Goal: Task Accomplishment & Management: Use online tool/utility

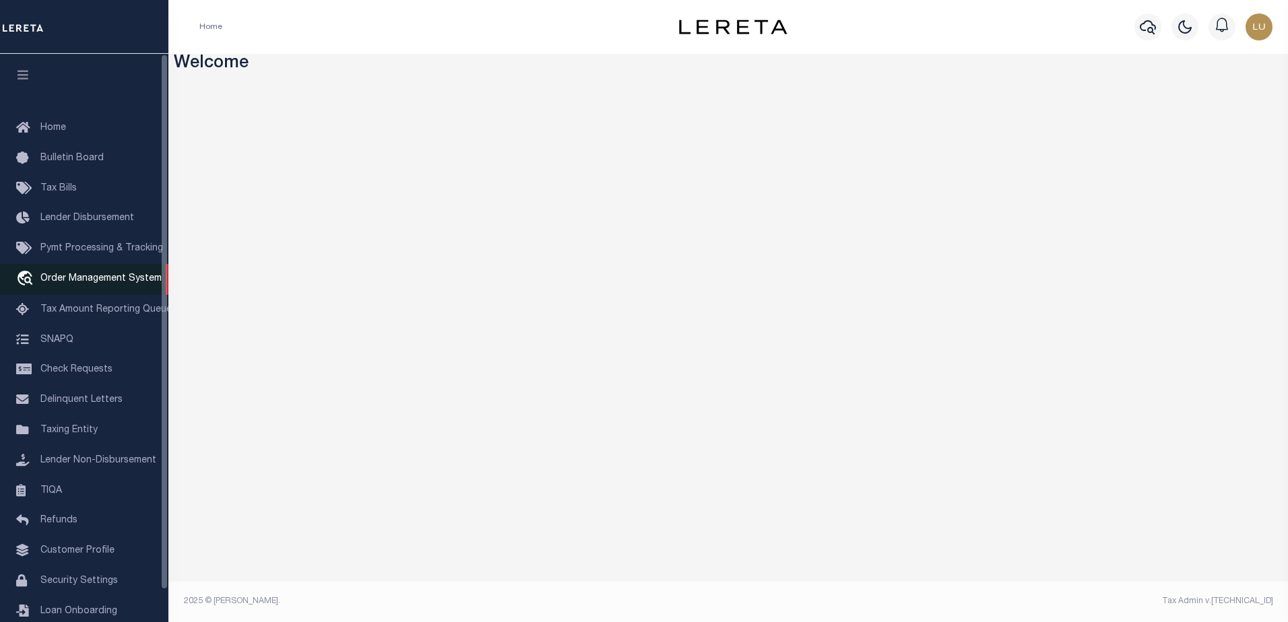
click at [72, 276] on span "Order Management System" at bounding box center [100, 278] width 121 height 9
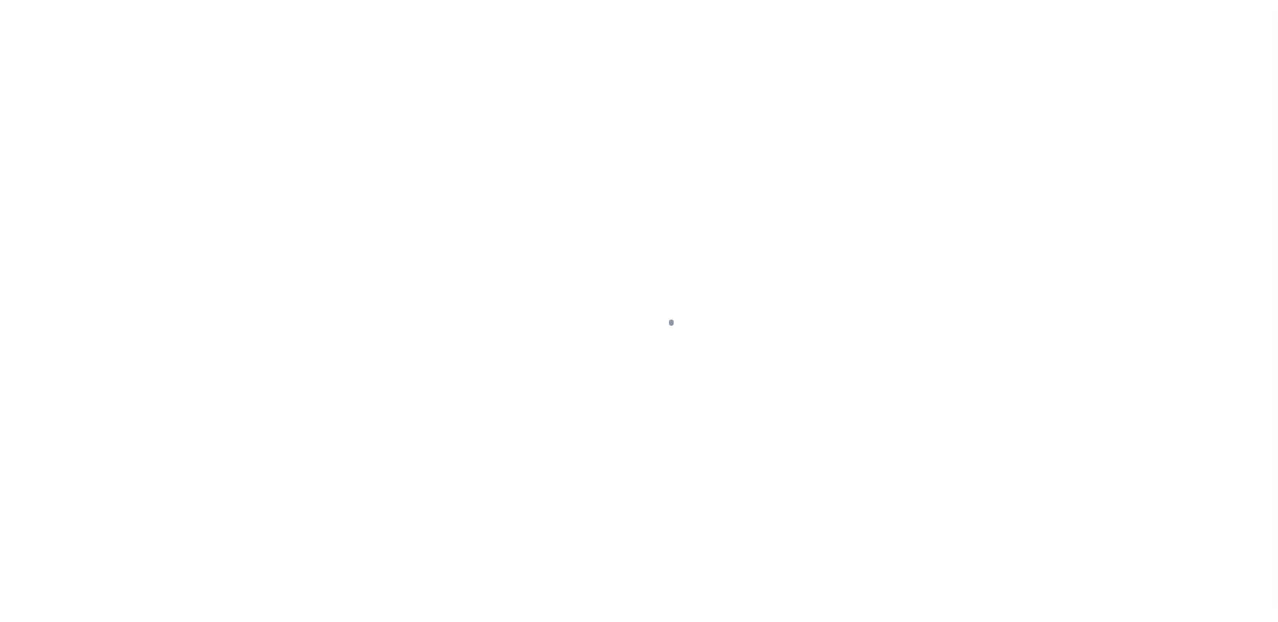
scroll to position [34, 0]
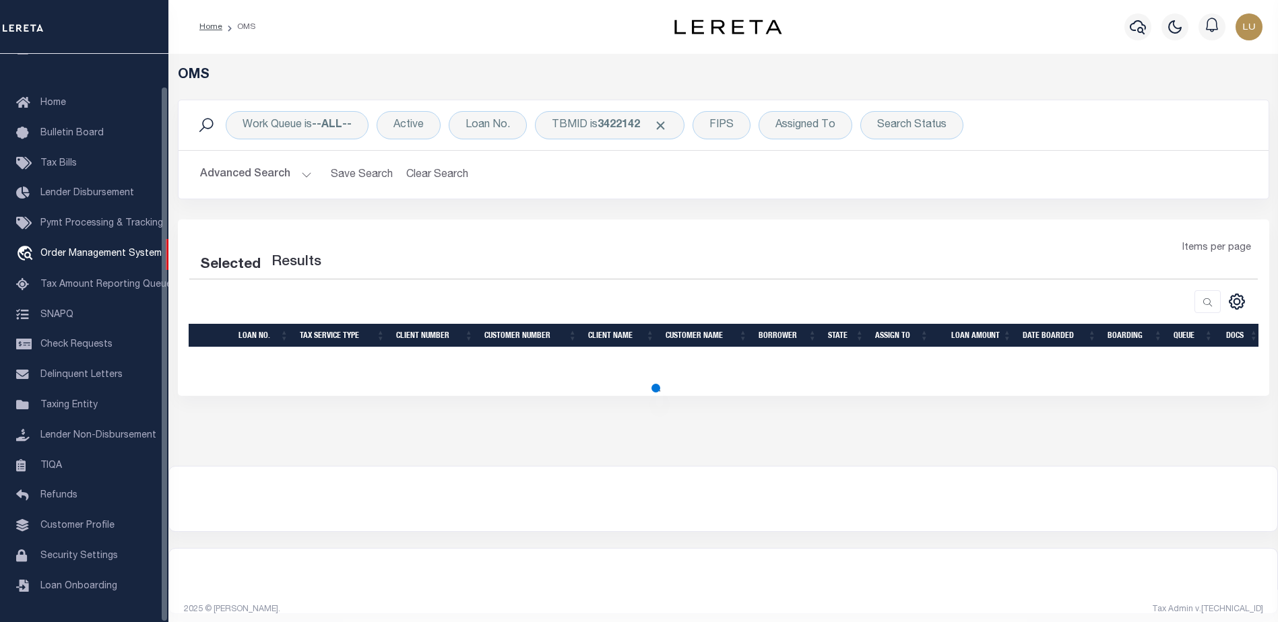
select select "200"
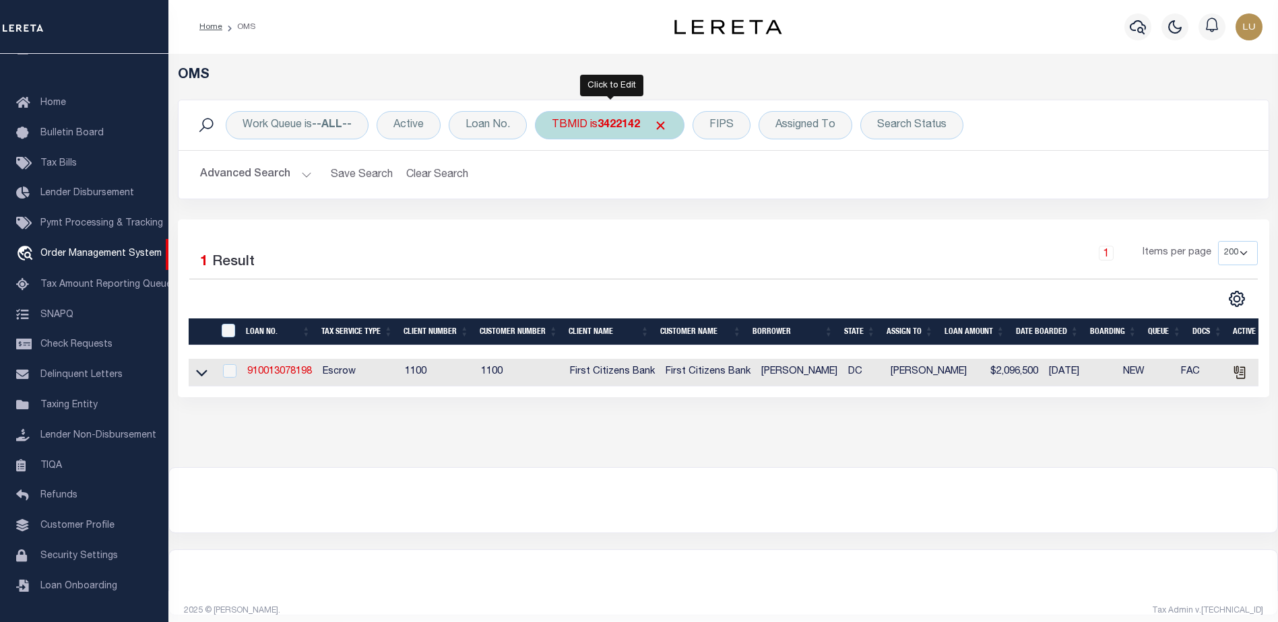
click at [620, 123] on b "3422142" at bounding box center [619, 125] width 42 height 11
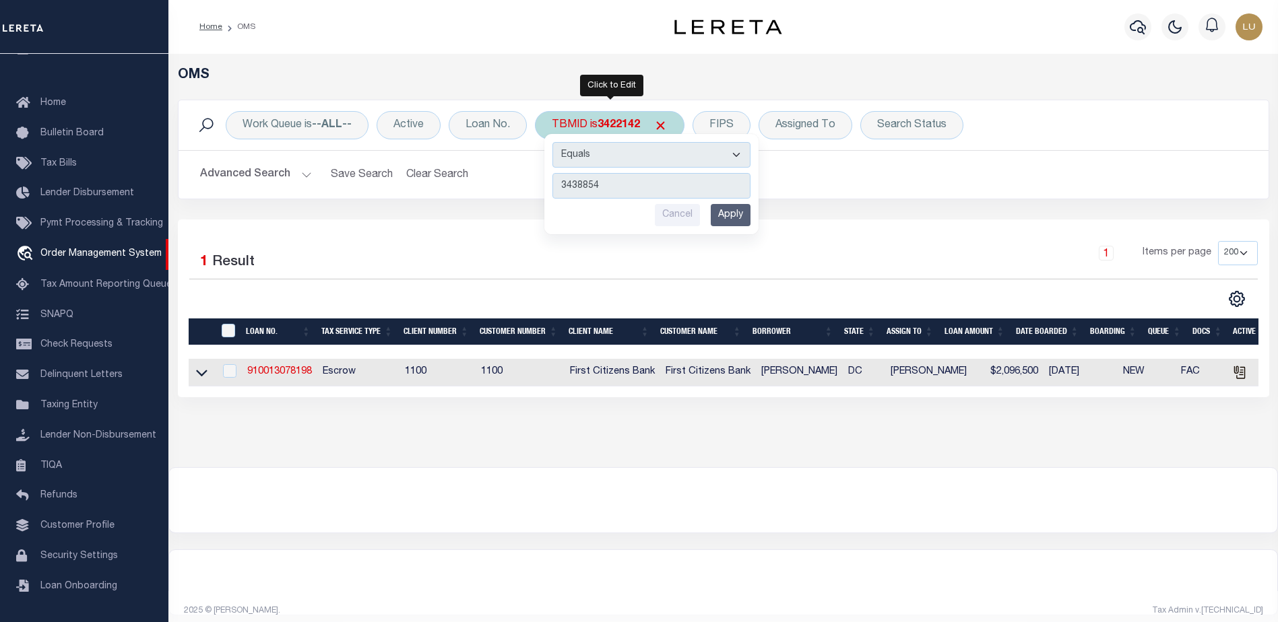
type input "3438854"
click at [738, 214] on input "Apply" at bounding box center [731, 215] width 40 height 22
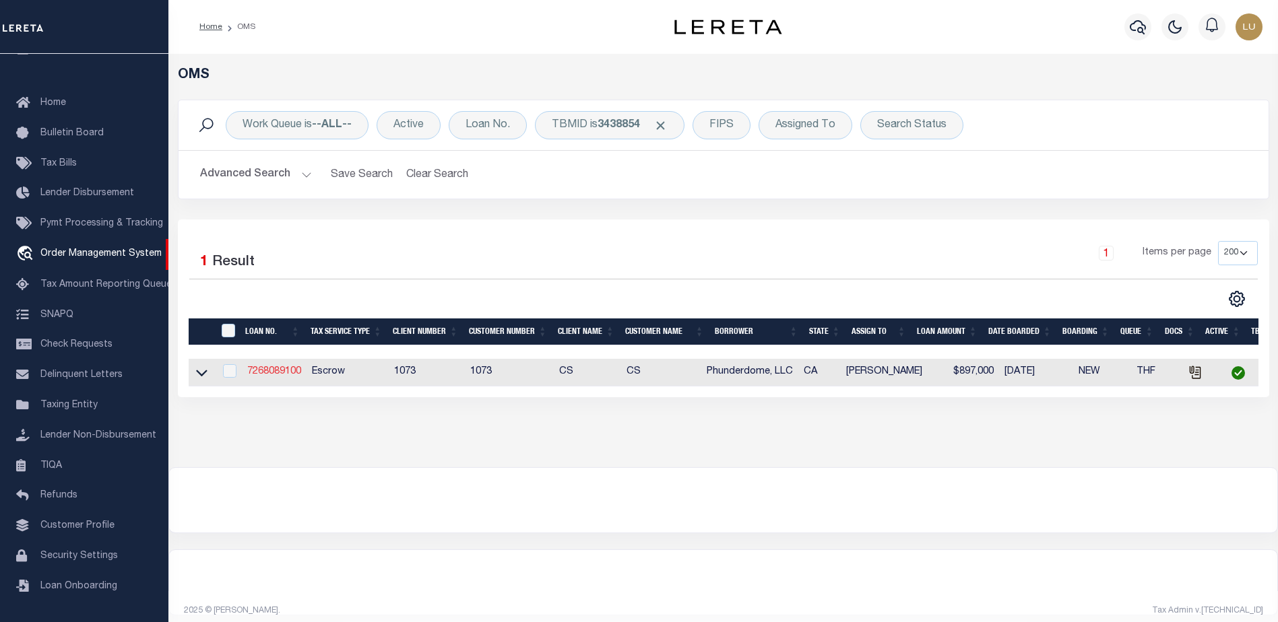
click at [278, 368] on link "7268089100" at bounding box center [274, 371] width 54 height 9
type input "7268089100"
type input "Phunderdome, LLC"
select select
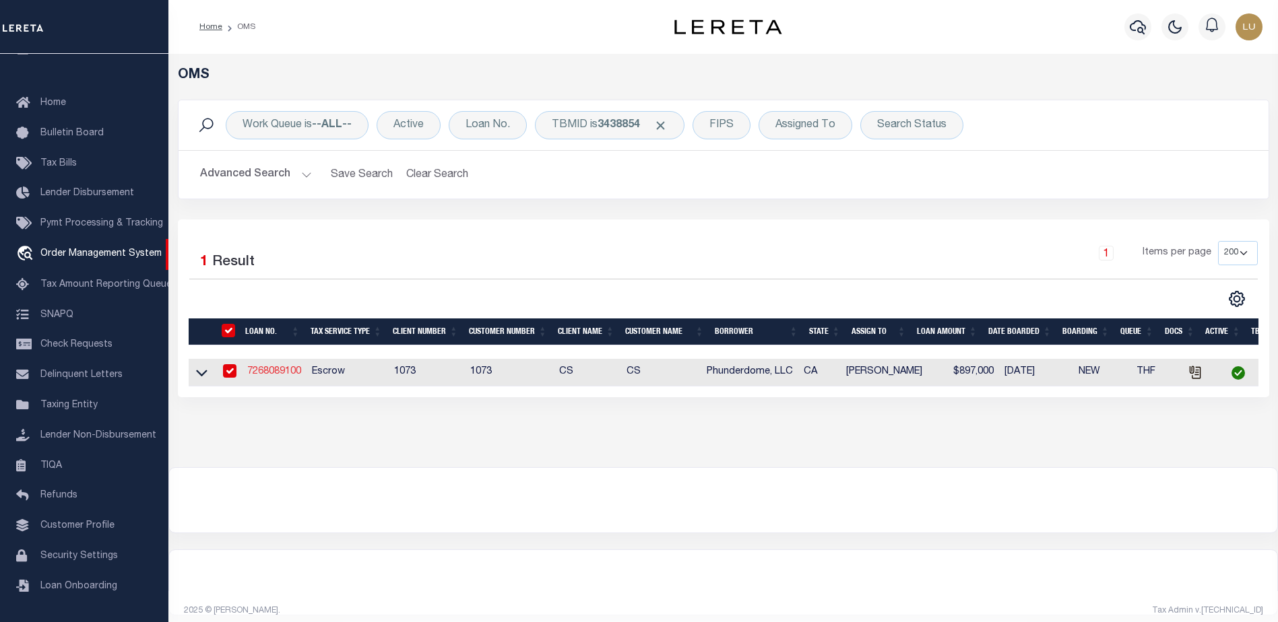
select select "1400"
select select "Escrow"
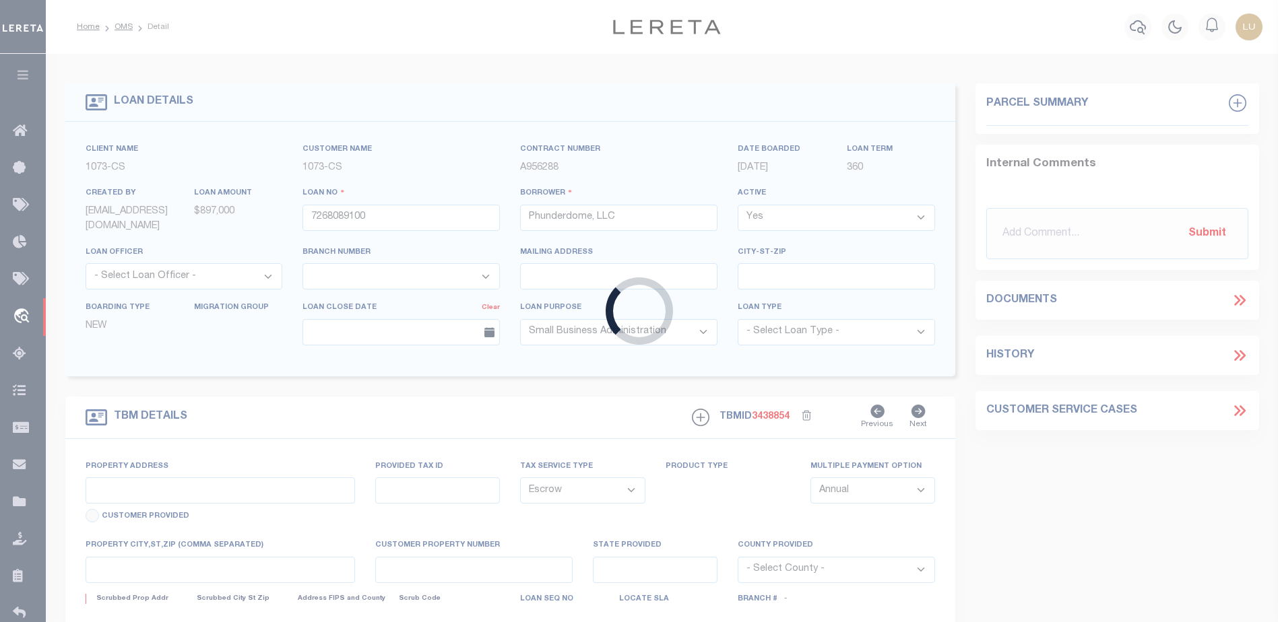
type input "8530 Production Avenue"
select select
type input "San Diego CA 92121"
type input "CA"
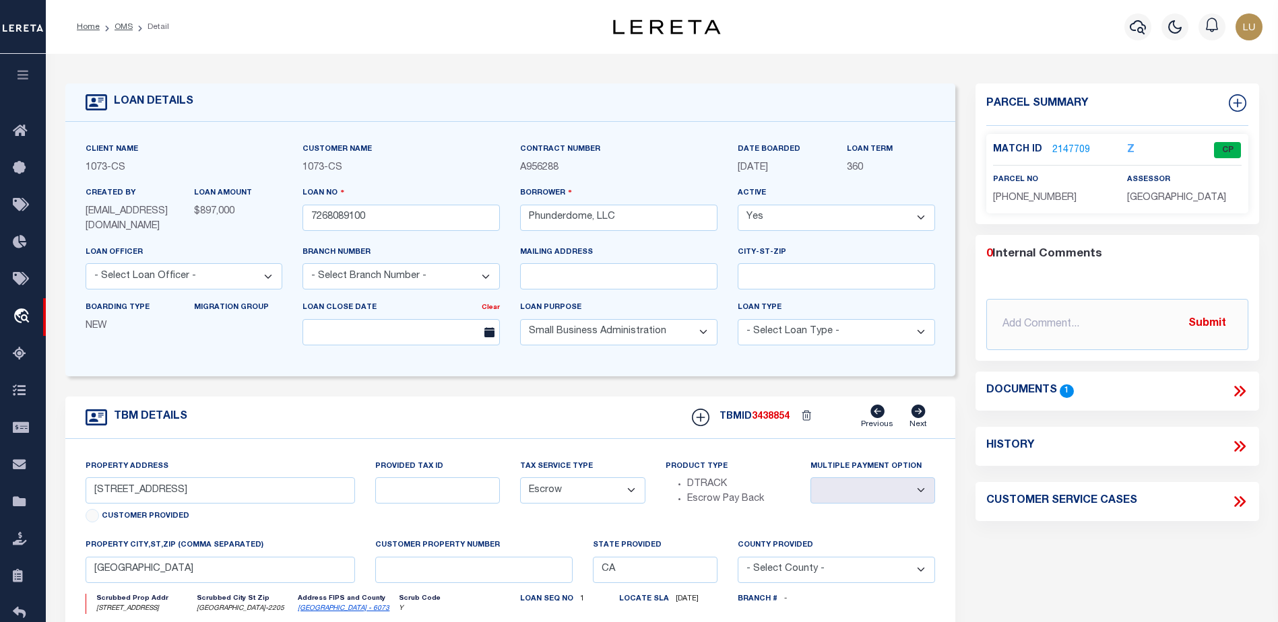
click at [1073, 151] on link "2147709" at bounding box center [1071, 150] width 38 height 14
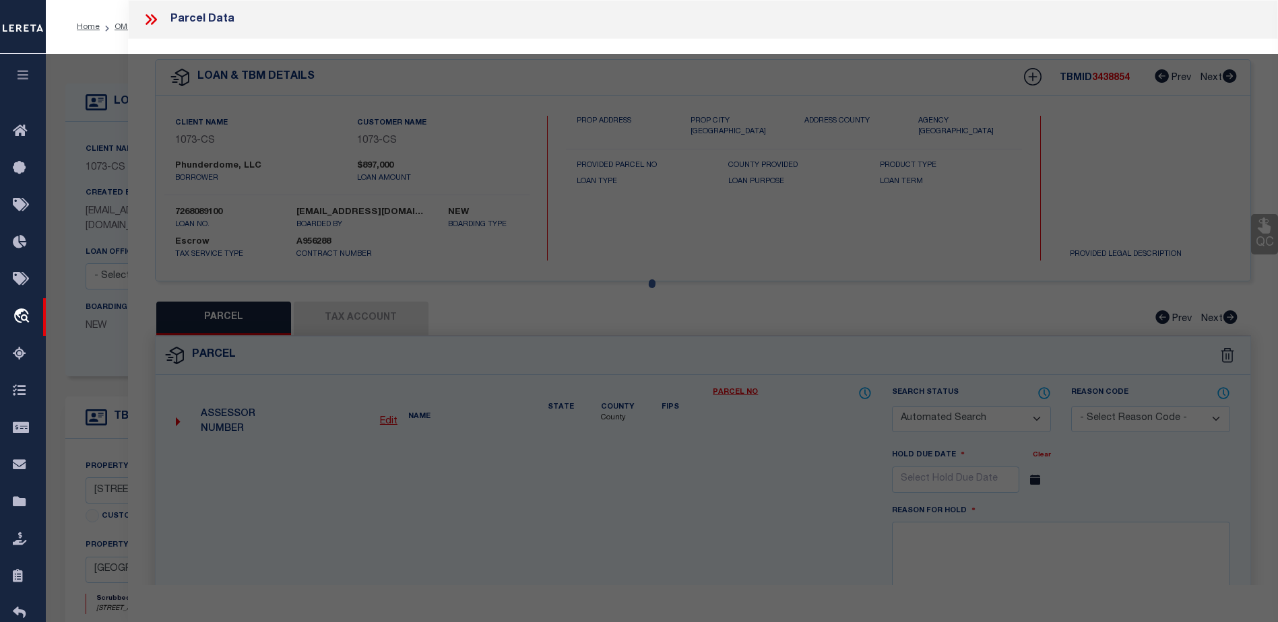
checkbox input "false"
select select "CP"
select select "AGW"
select select
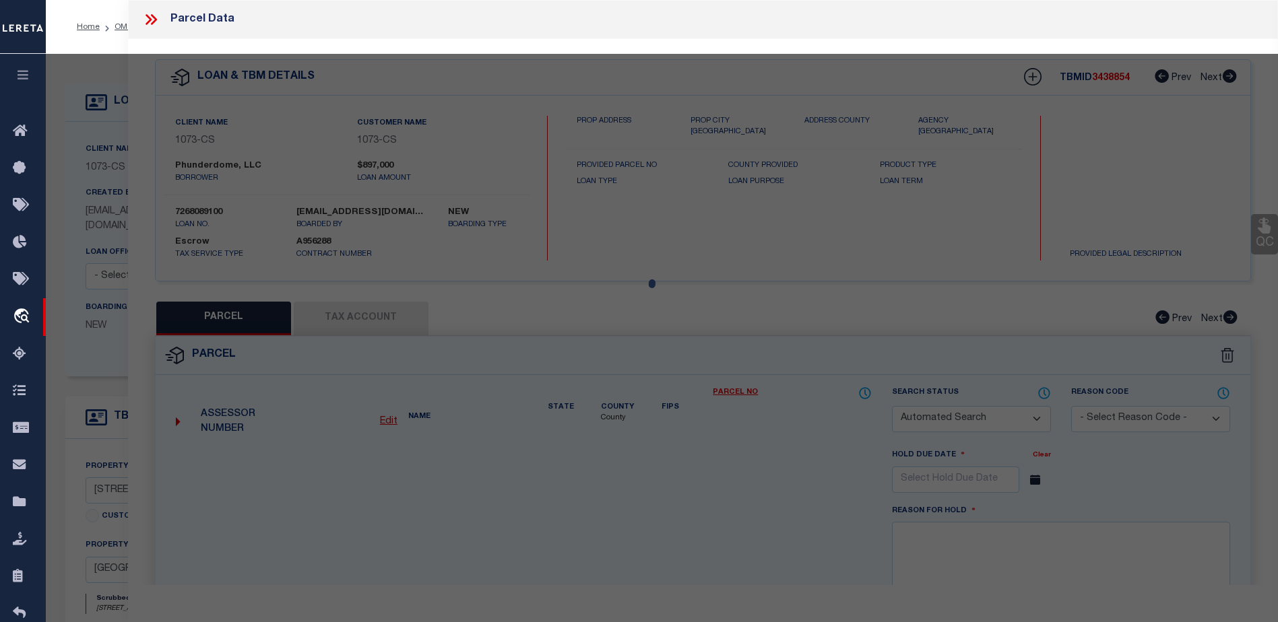
type input "8530 PRODUCTION AVE"
type input "SAN DIEGO CA 92121-2205"
type textarea "LOT 10 G-W PLANNED INDUSTRIAL DEVELOPMENT"
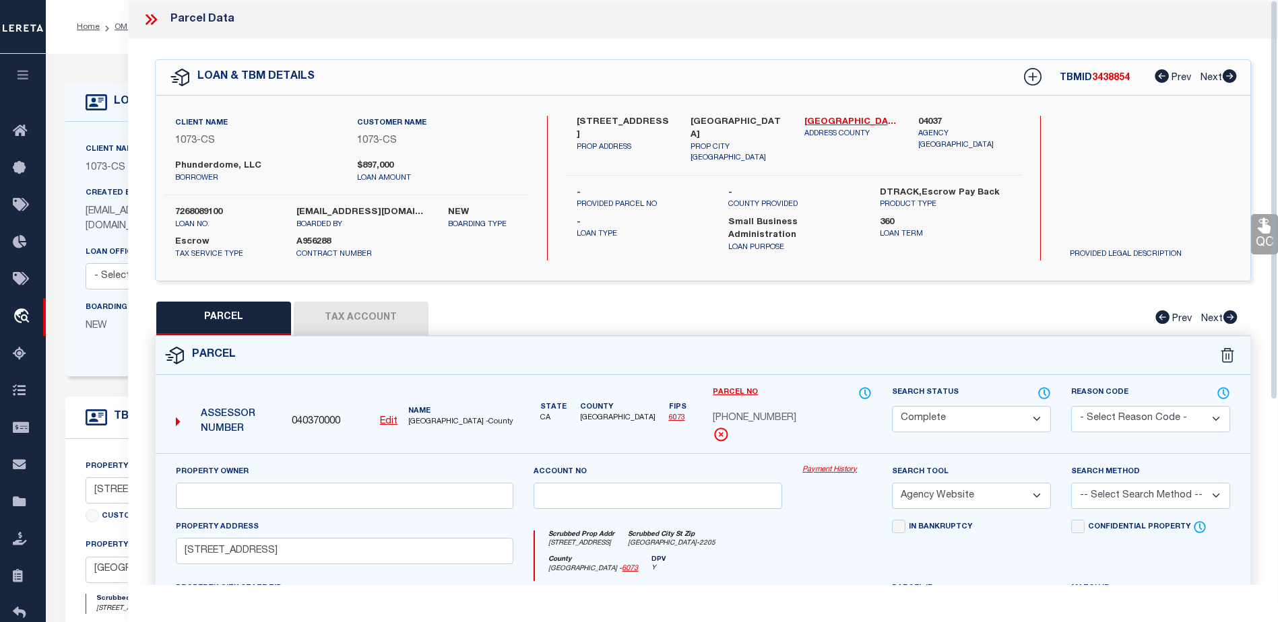
click at [831, 471] on link "Payment History" at bounding box center [836, 470] width 69 height 11
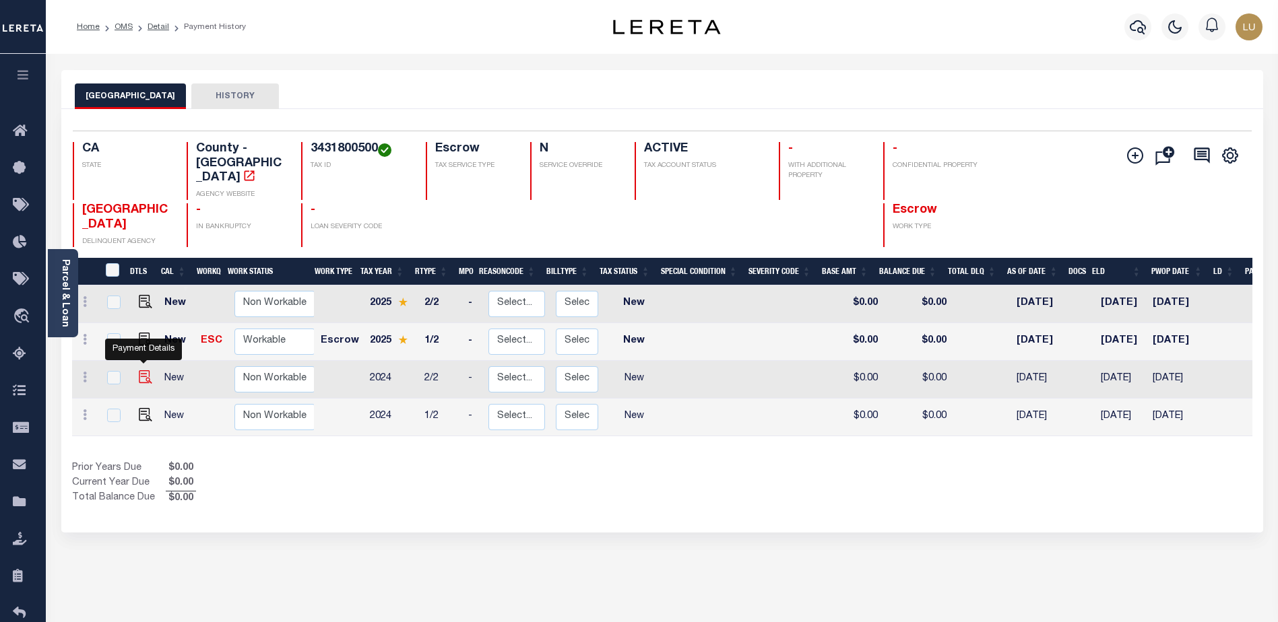
click at [148, 371] on img "" at bounding box center [145, 377] width 13 height 13
checkbox input "true"
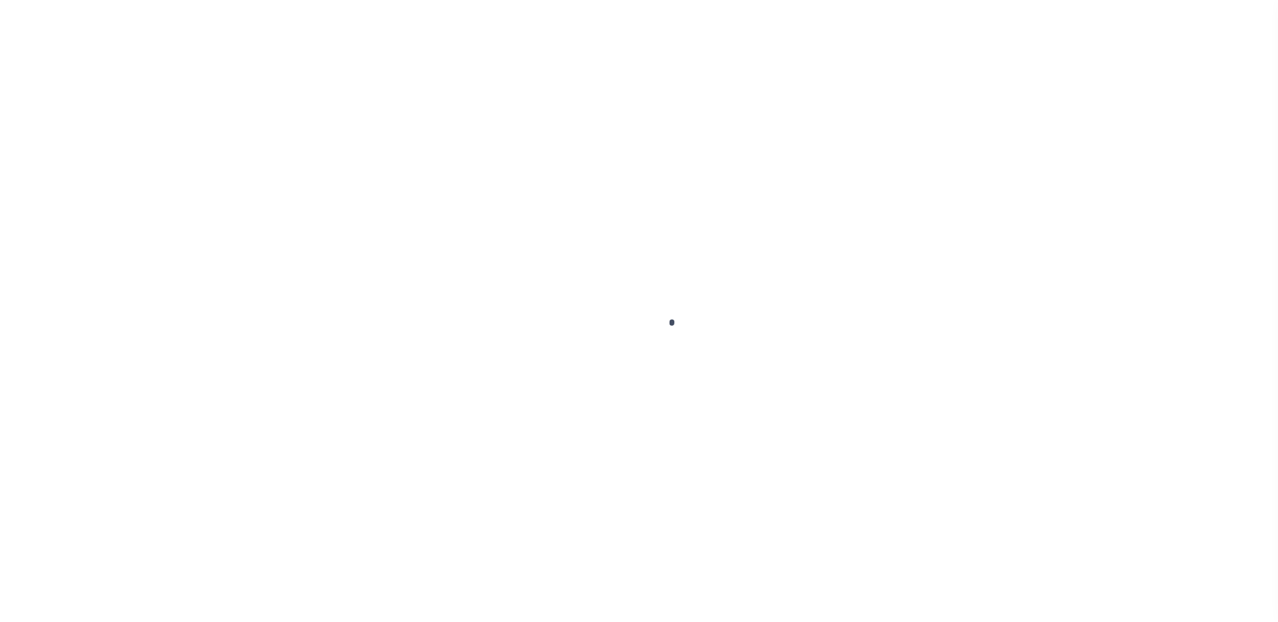
checkbox input "false"
type input "08/08/2025"
select select "NW2"
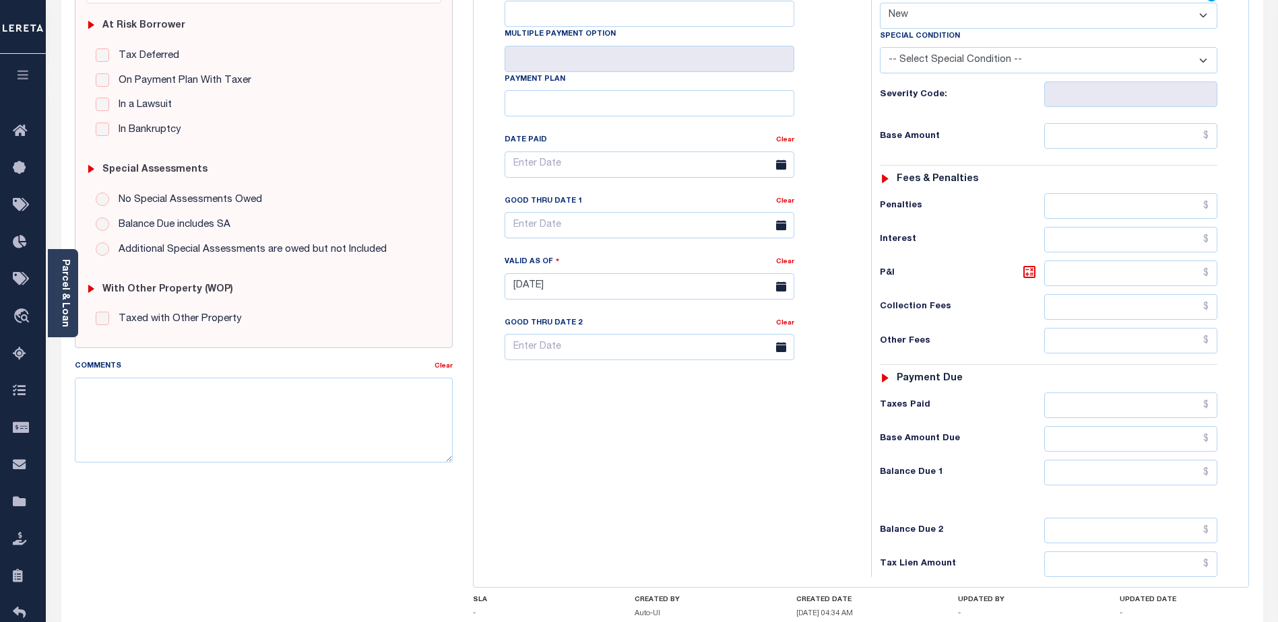
scroll to position [337, 0]
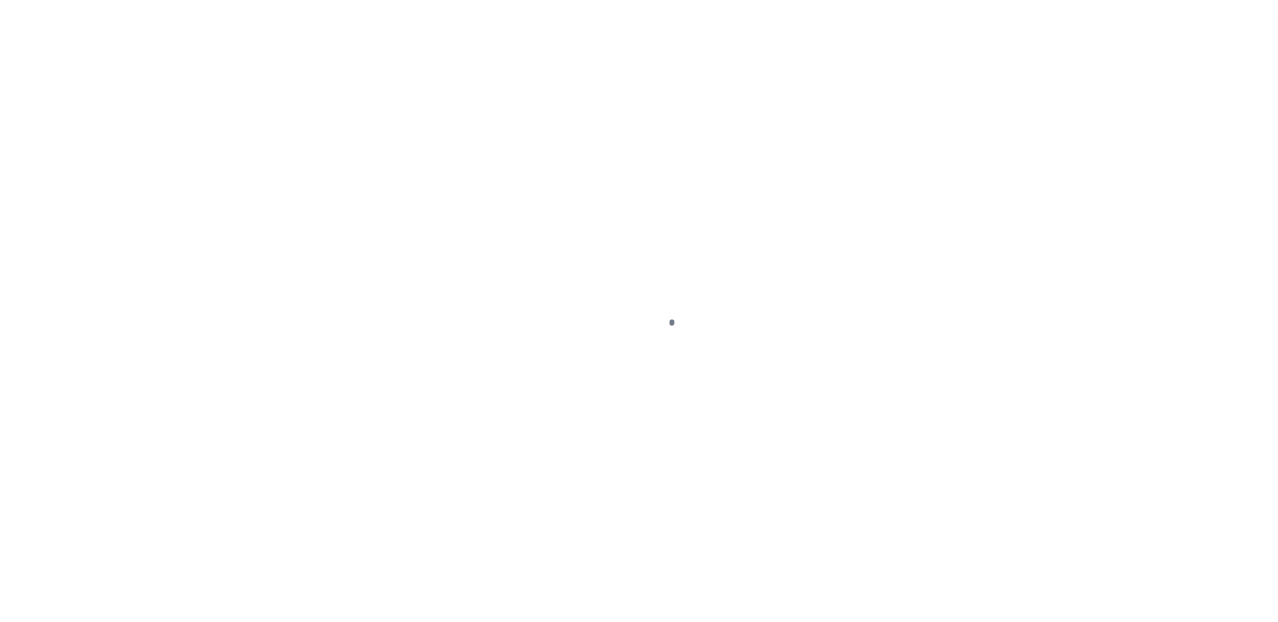
select select "1400"
select select "Escrow"
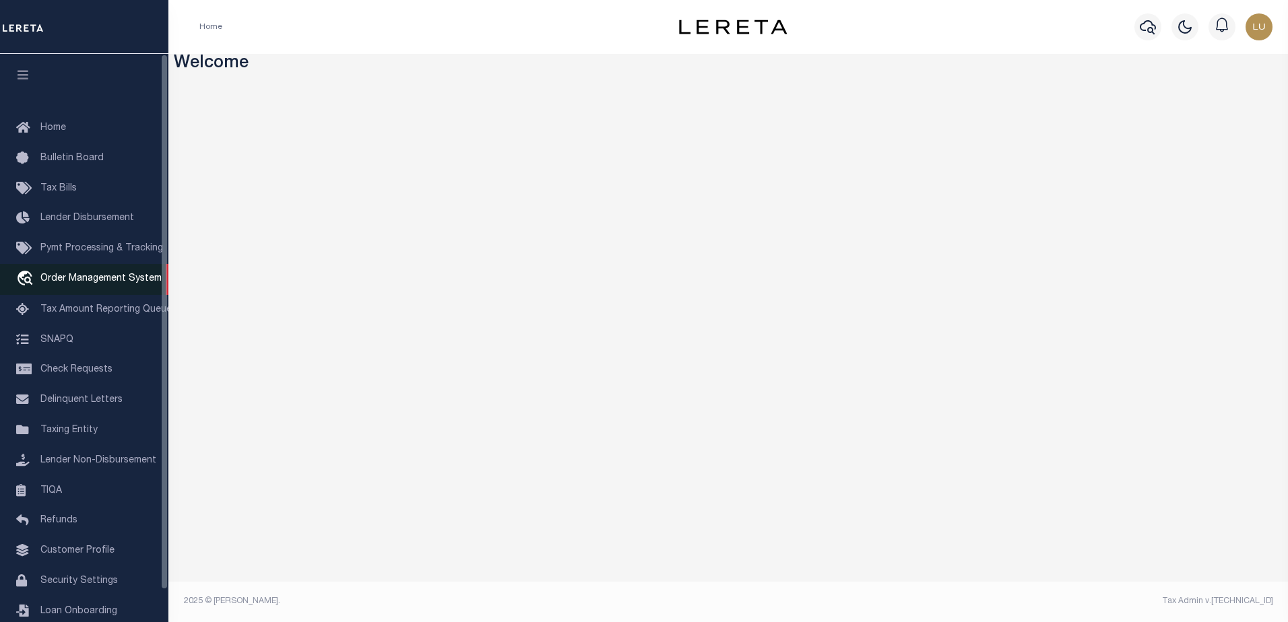
click at [86, 278] on span "Order Management System" at bounding box center [100, 278] width 121 height 9
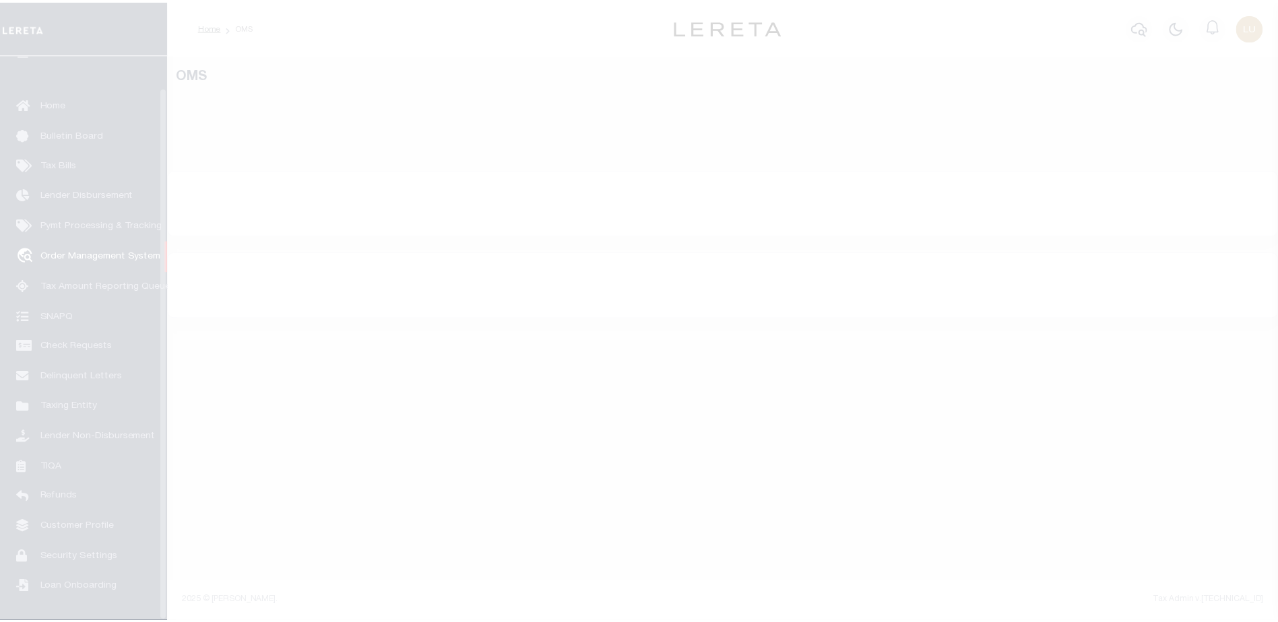
scroll to position [34, 0]
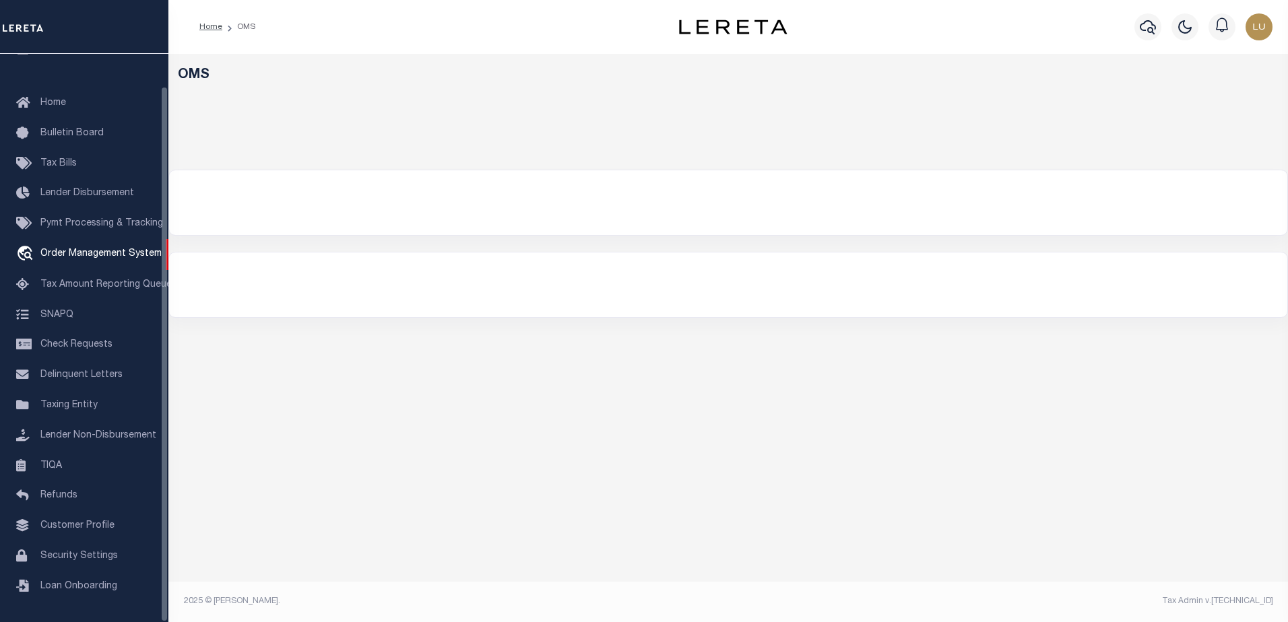
select select "200"
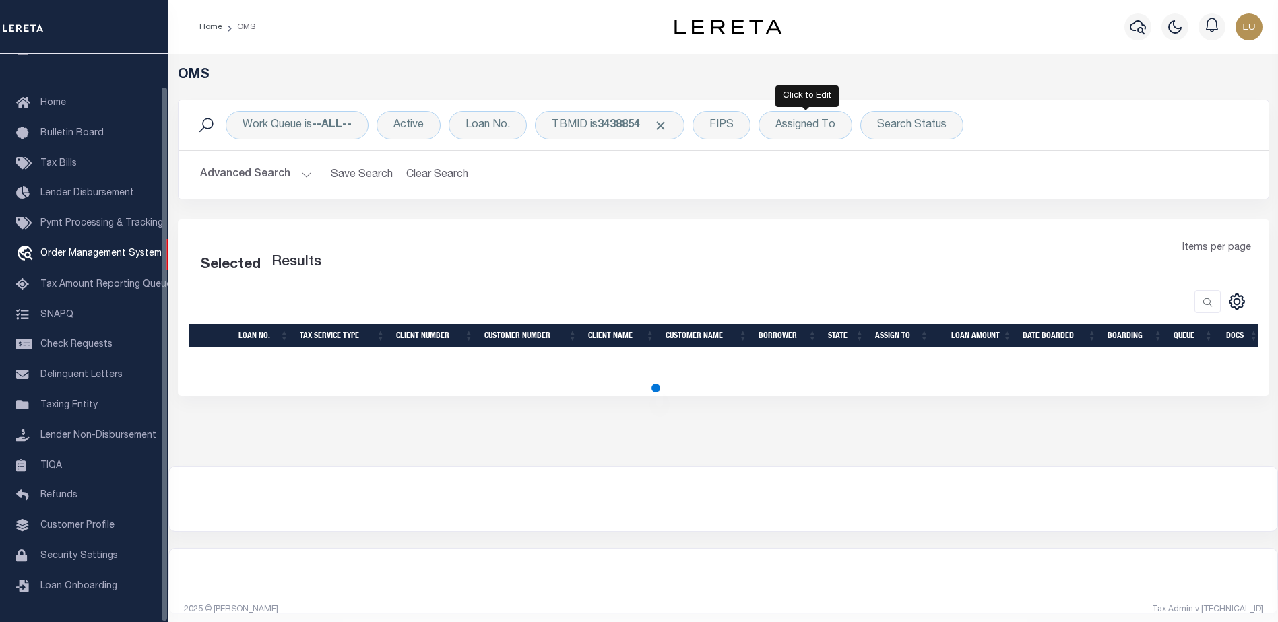
select select "200"
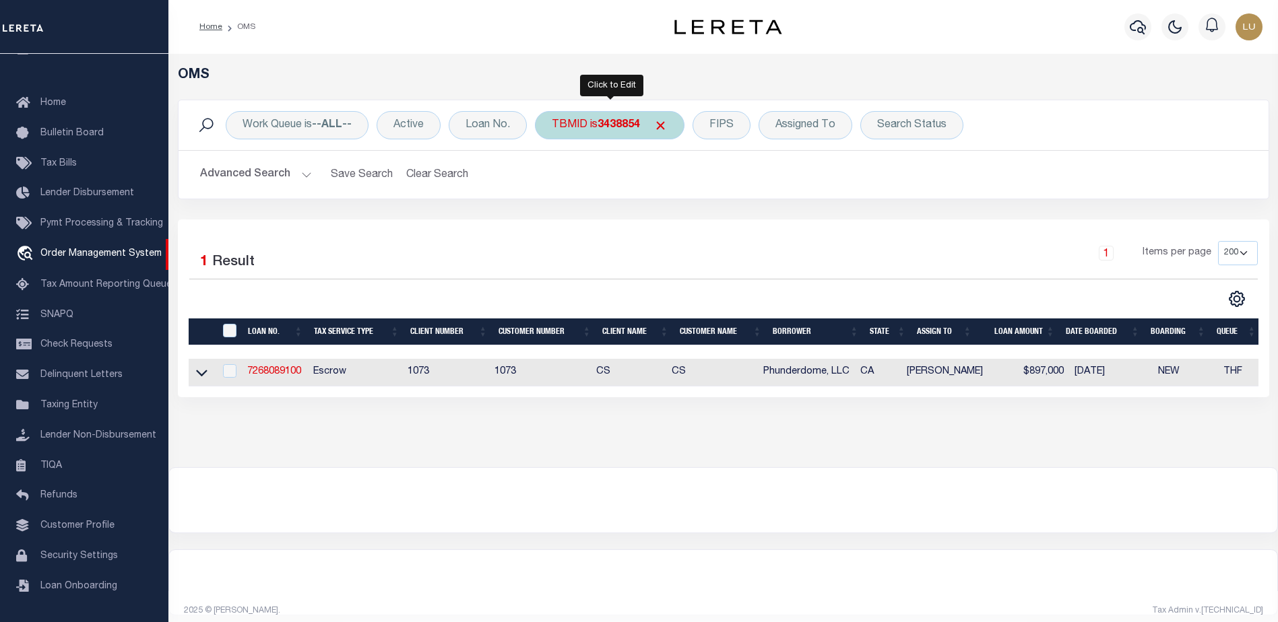
click at [620, 125] on b "3438854" at bounding box center [619, 125] width 42 height 11
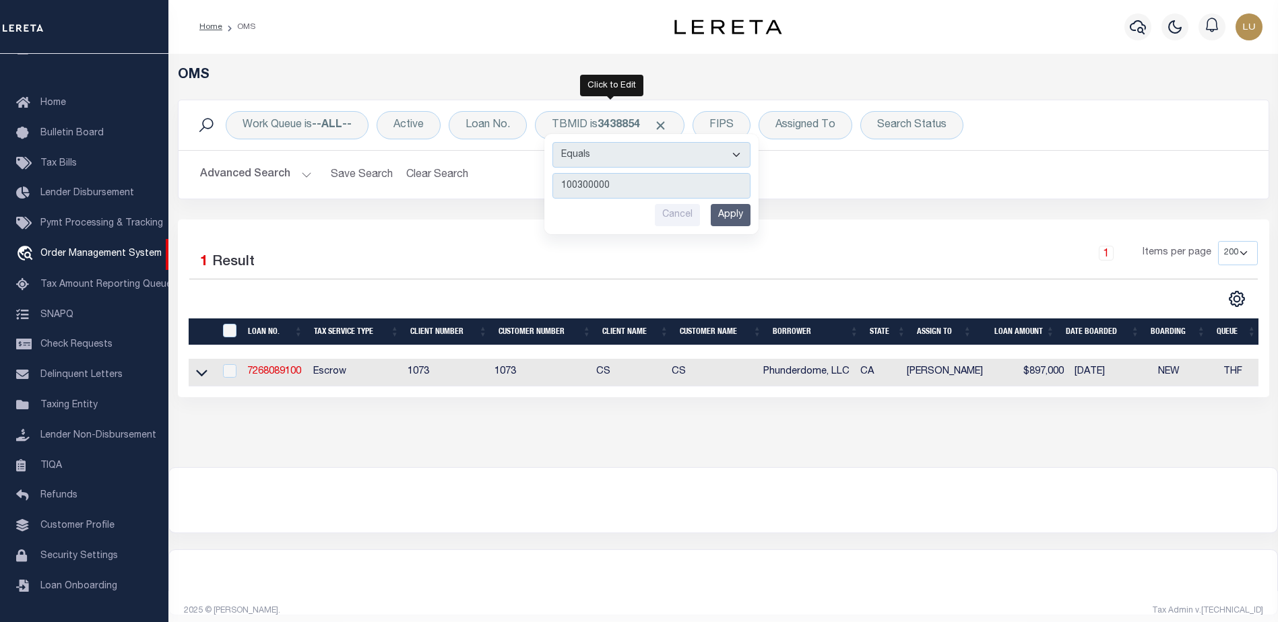
type input "100300000"
click at [660, 121] on span "Click to Remove" at bounding box center [660, 126] width 14 height 14
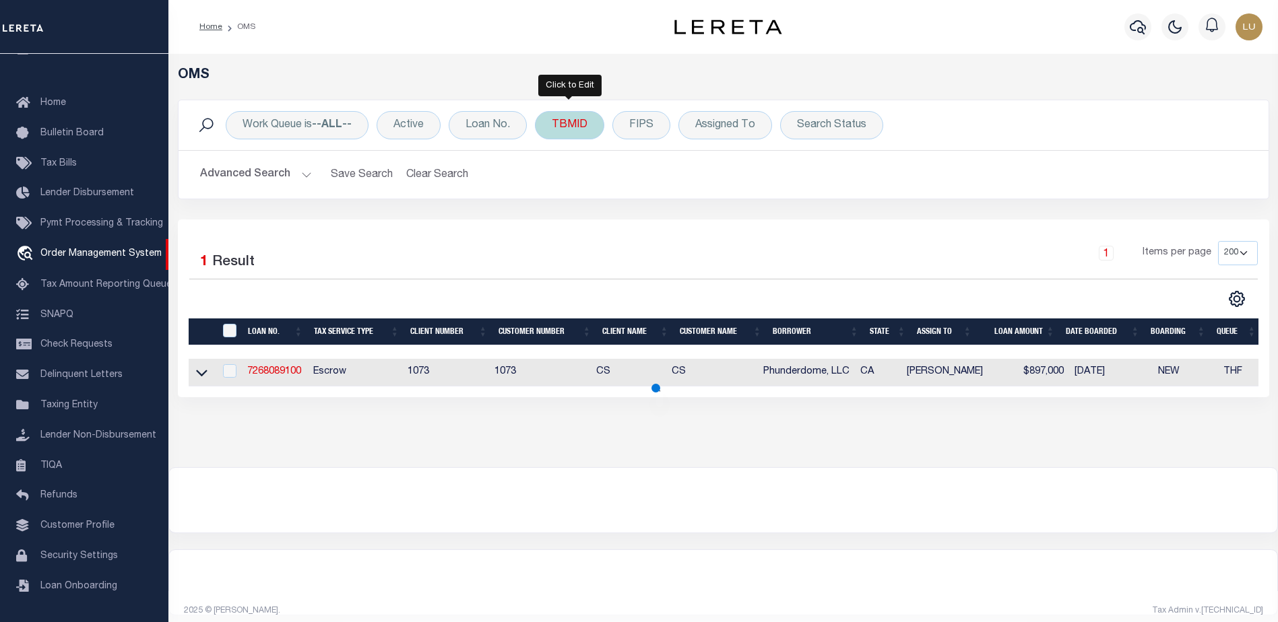
click at [567, 127] on div "TBMID" at bounding box center [569, 125] width 69 height 28
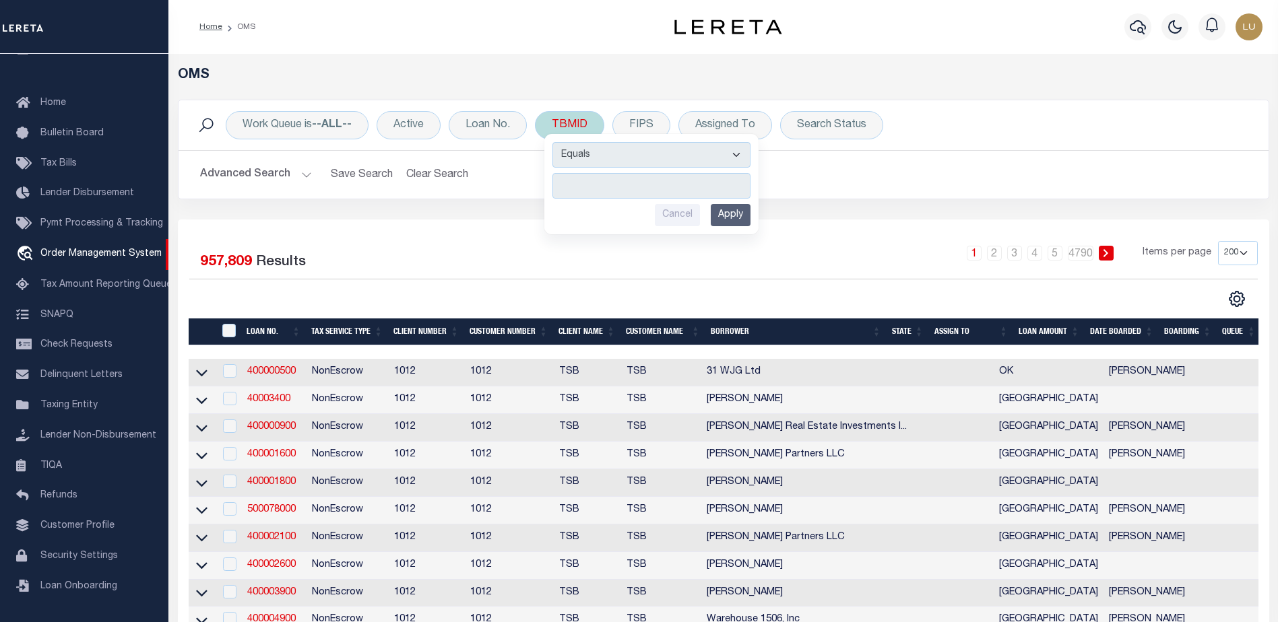
type input "3430108"
click at [735, 213] on input "Apply" at bounding box center [731, 215] width 40 height 22
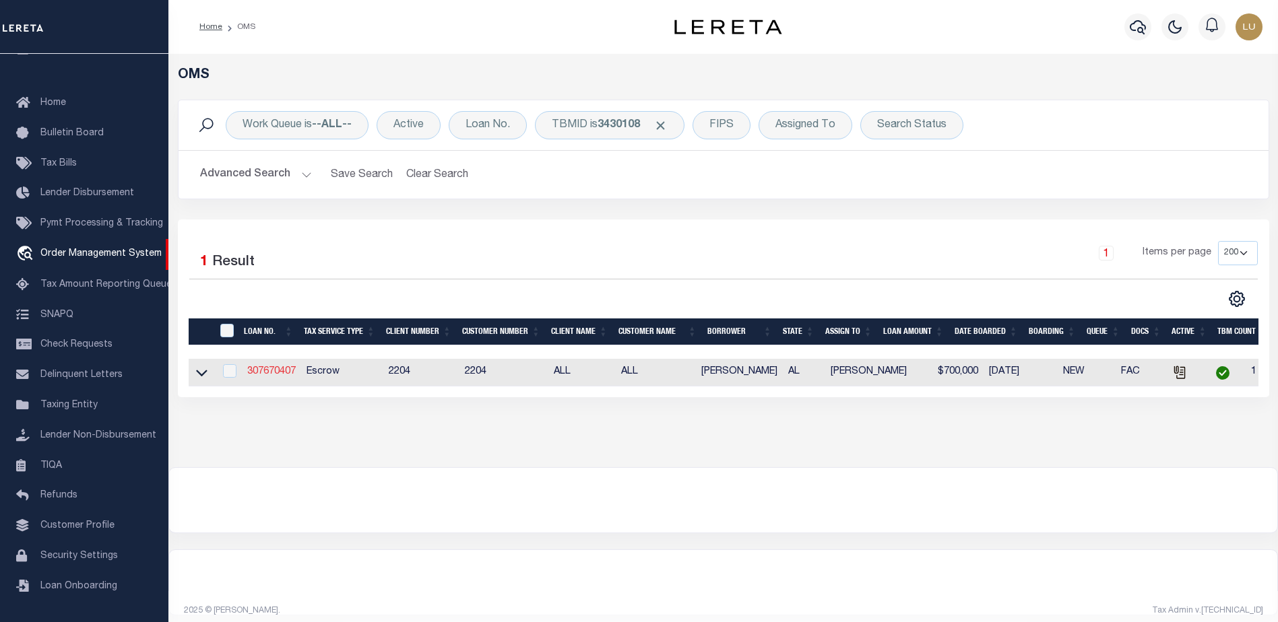
click at [267, 374] on link "307670407" at bounding box center [271, 371] width 49 height 9
type input "307670407"
type input "[PERSON_NAME]"
select select
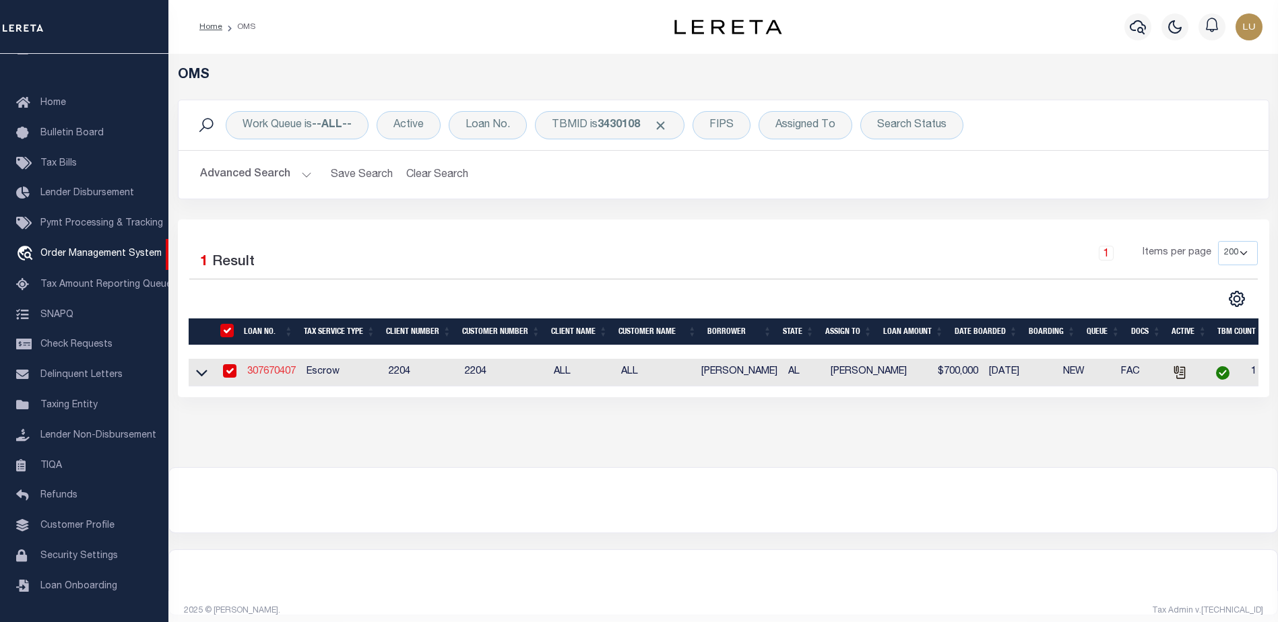
select select "Escrow"
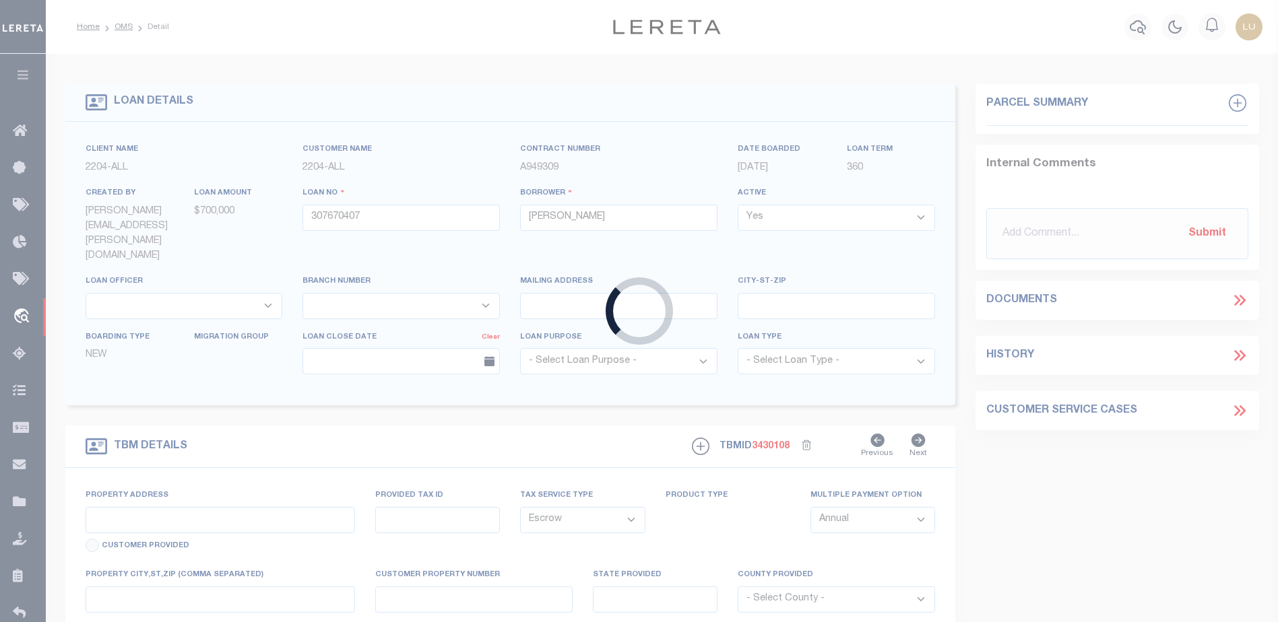
type input "[STREET_ADDRESS]"
type input "65-02-04-3-001-001.107"
select select
type input "[GEOGRAPHIC_DATA] AL 36561"
type input "AL"
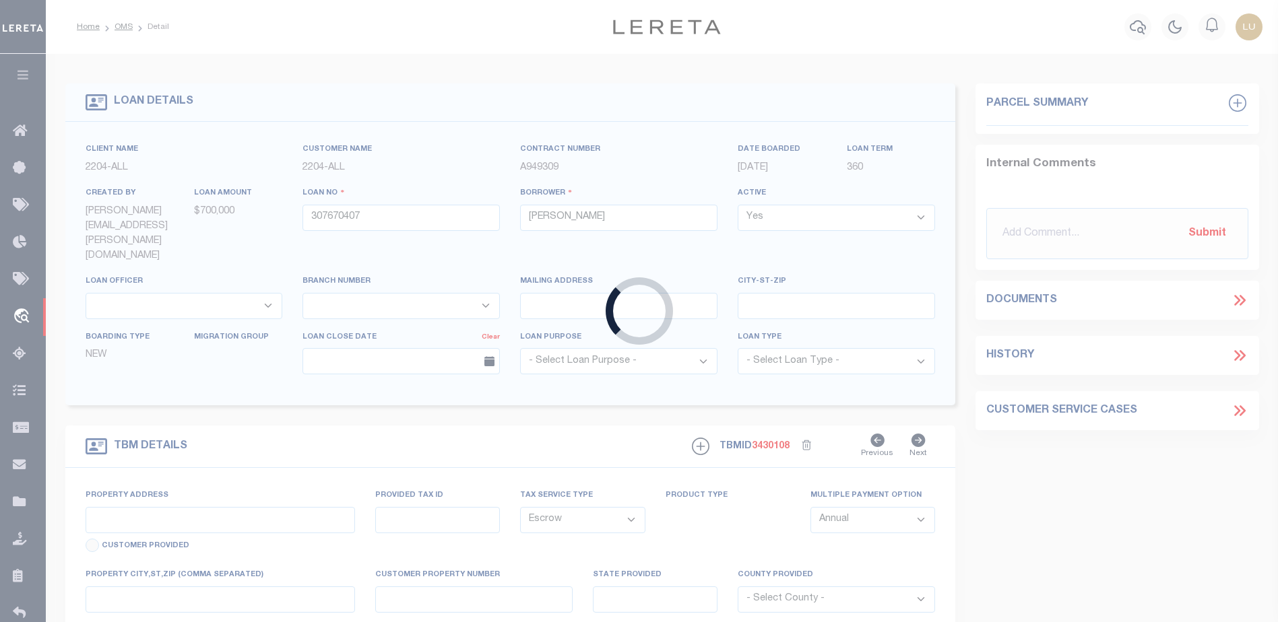
select select "[PERSON_NAME]"
select select "15344"
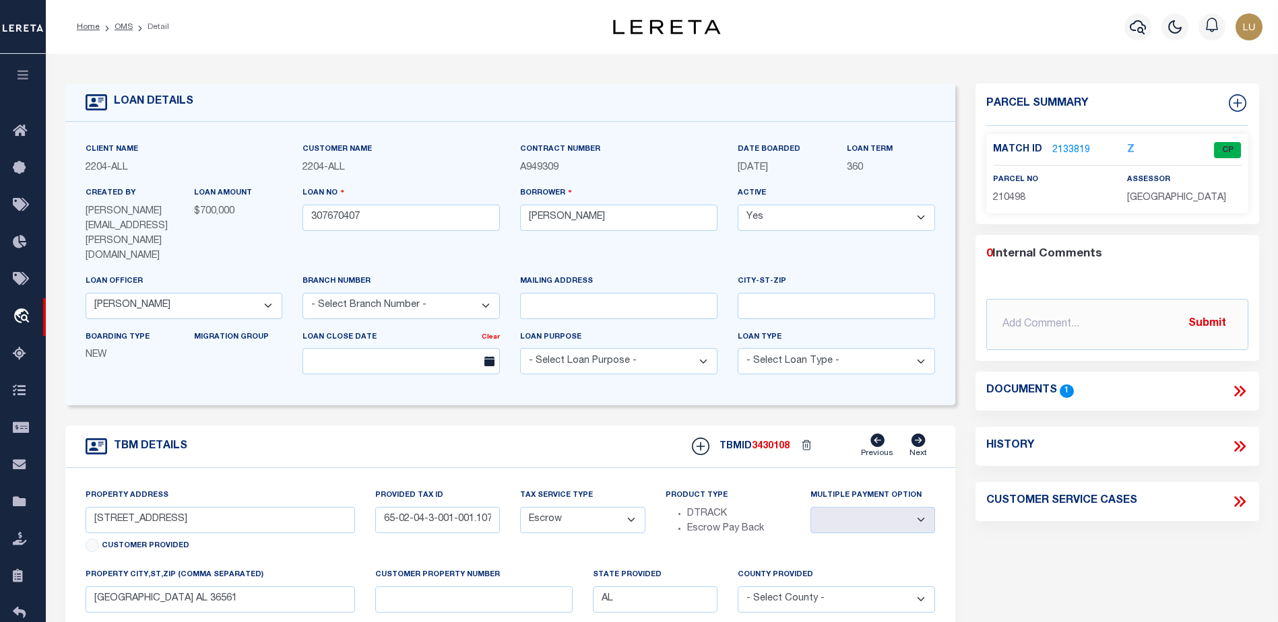
click at [1075, 146] on link "2133819" at bounding box center [1071, 150] width 38 height 14
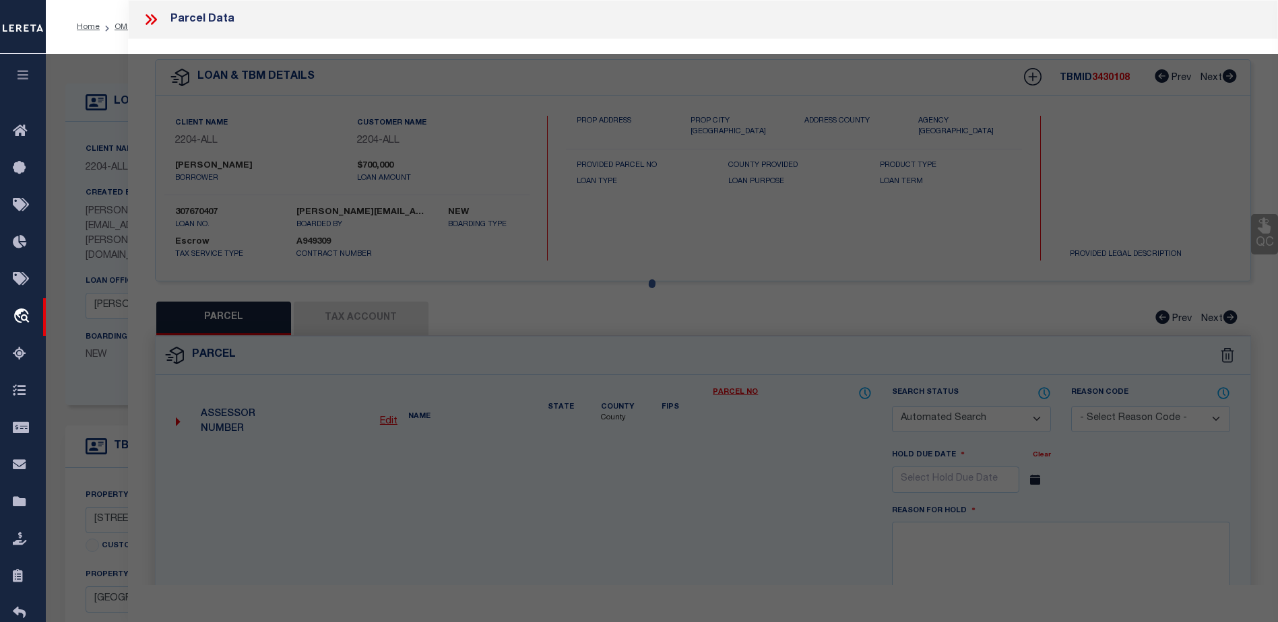
checkbox input "false"
select select "CP"
type input "[PERSON_NAME] ETAL [PERSON_NAME] L"
select select "AGW"
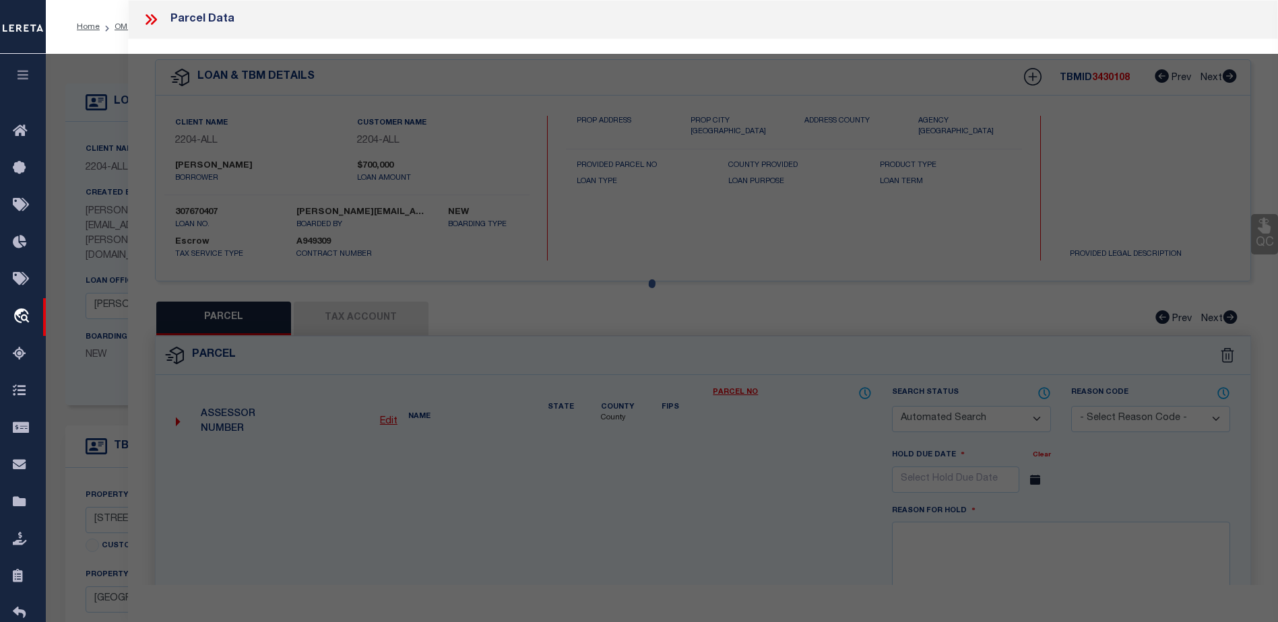
select select
type input "[STREET_ADDRESS]"
type input "[GEOGRAPHIC_DATA] AL 36561"
type textarea "36.5' X 149.3' IRR LOT 147 PHASE TWO [PERSON_NAME] COVE HARBOR SLIDE 1658-A & 1…"
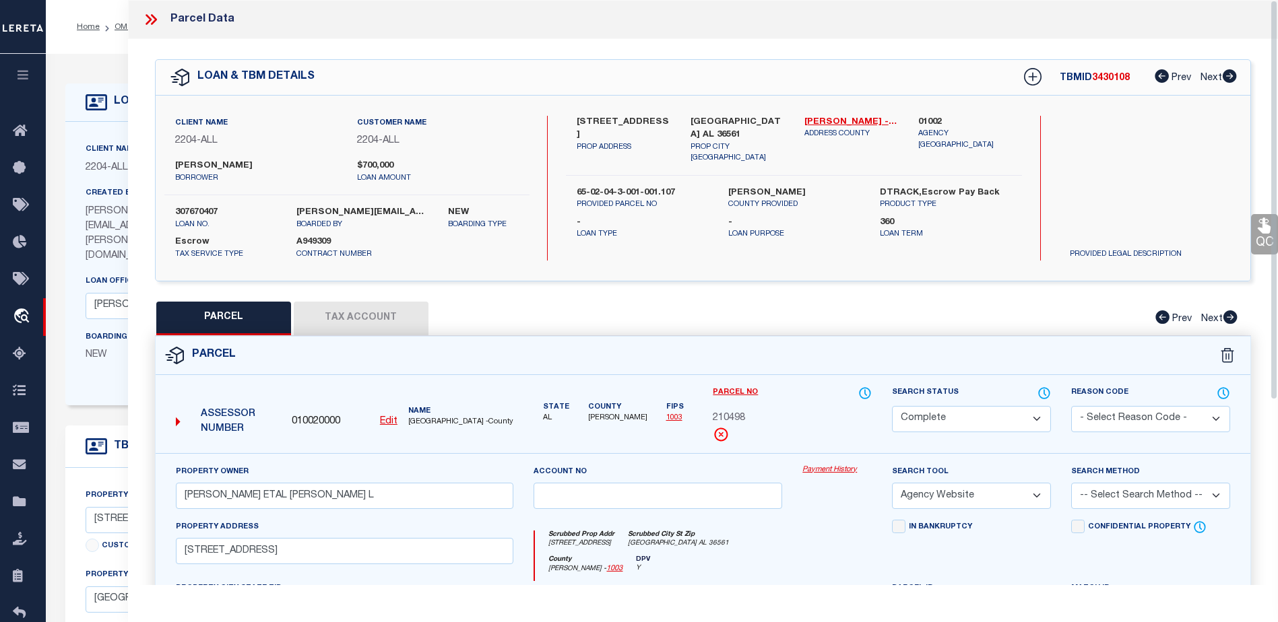
click at [829, 471] on link "Payment History" at bounding box center [836, 470] width 69 height 11
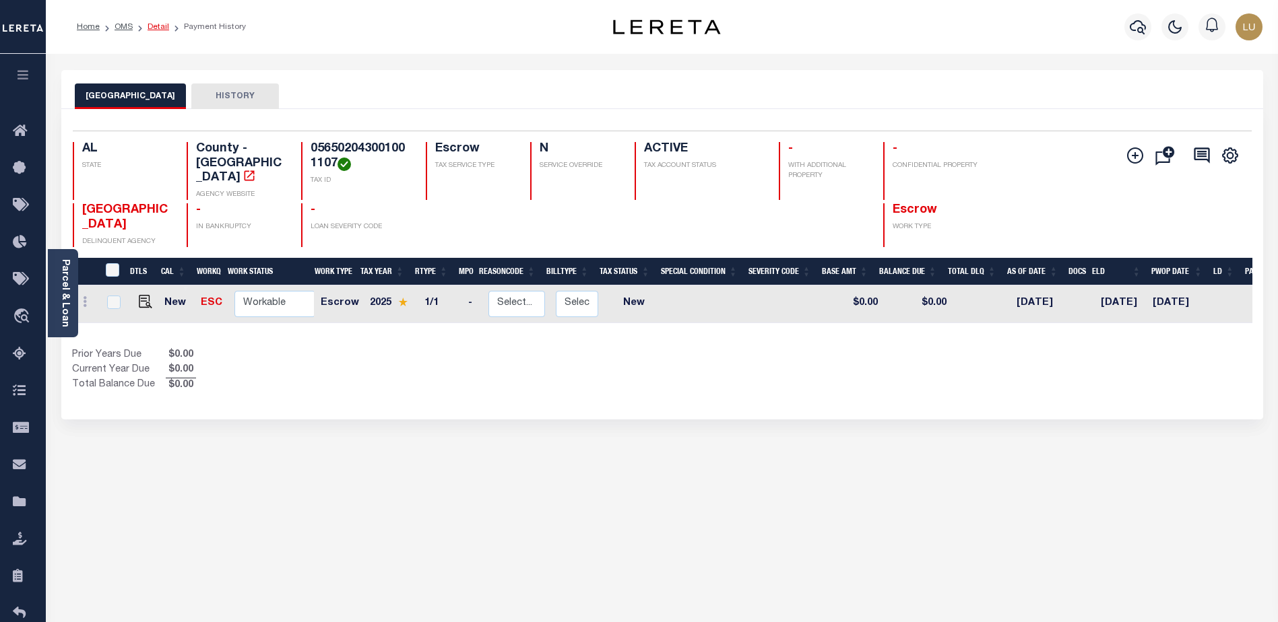
click at [158, 25] on link "Detail" at bounding box center [159, 27] width 22 height 8
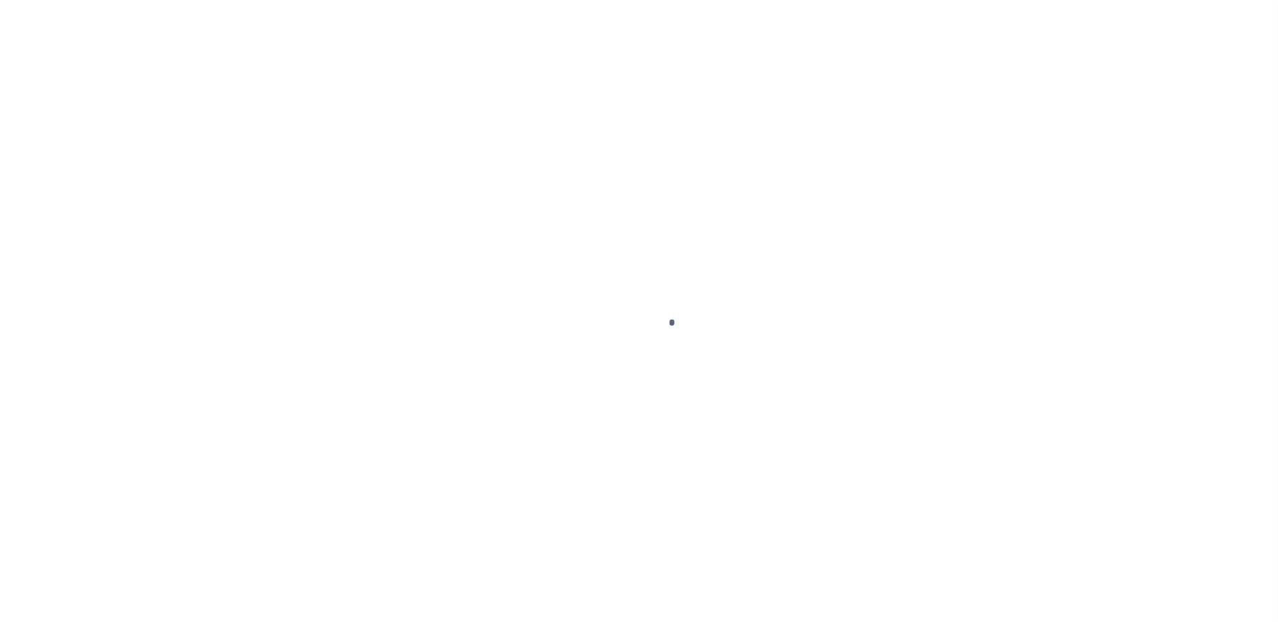
type input "307670407"
type input "[PERSON_NAME]"
select select
select select "Escrow"
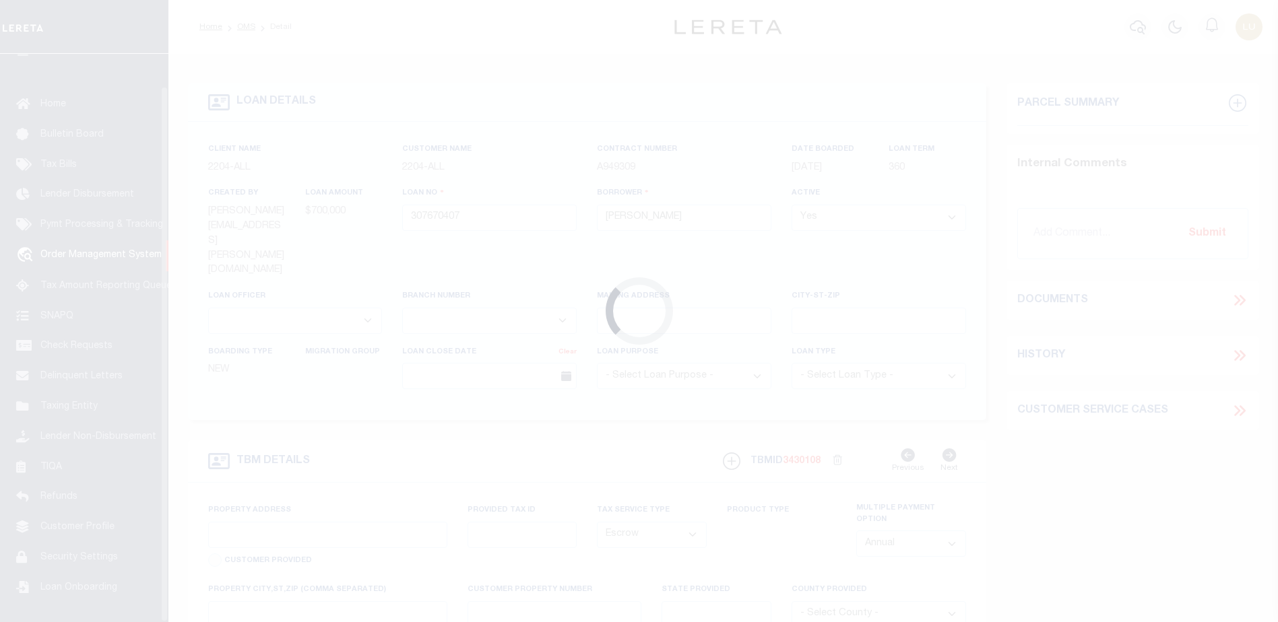
scroll to position [34, 0]
select select "15344"
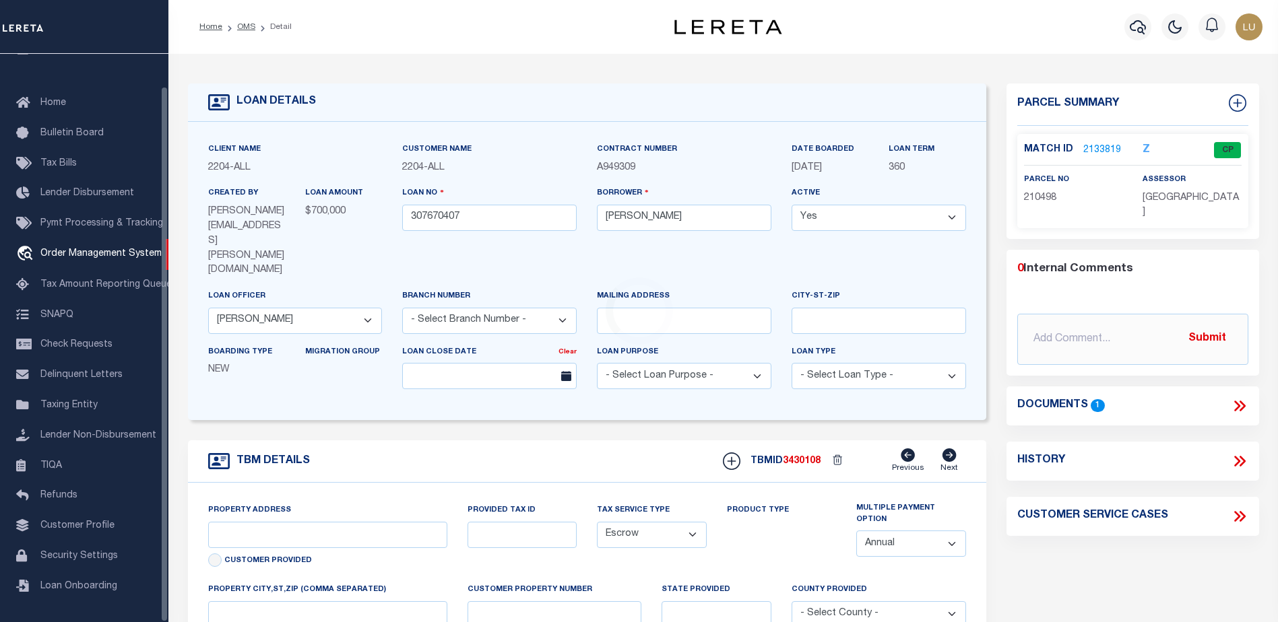
type input "[STREET_ADDRESS]"
type input "65-02-04-3-001-001.107"
select select
type input "[GEOGRAPHIC_DATA] AL 36561"
type input "AL"
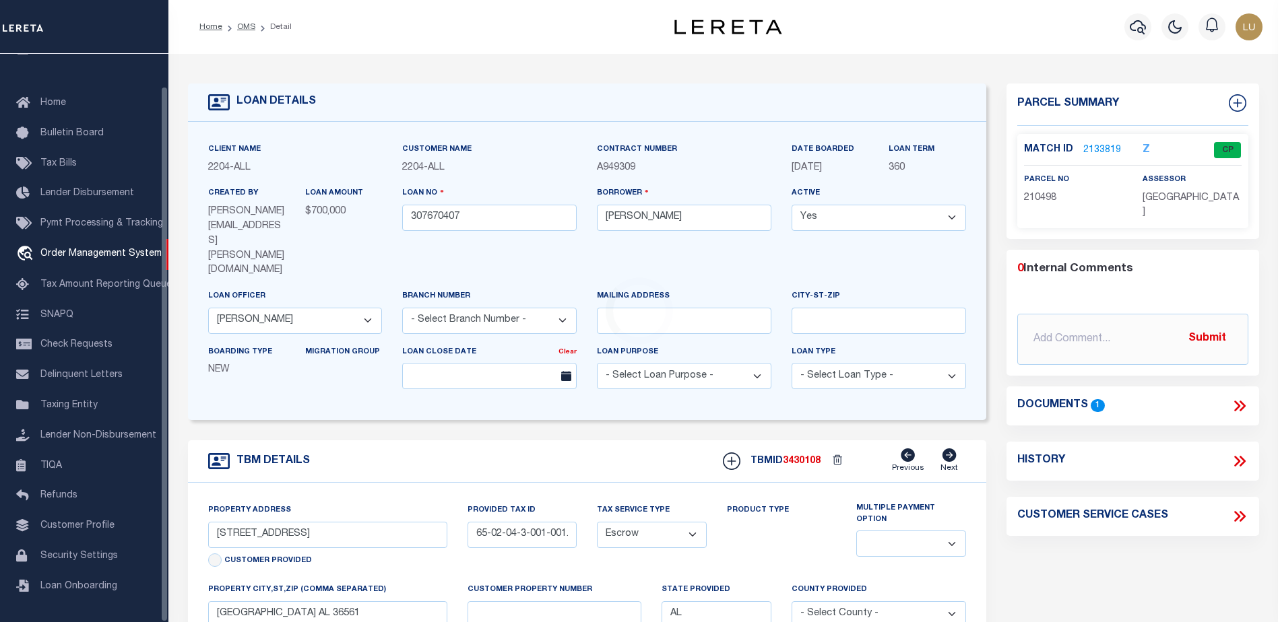
select select "[PERSON_NAME]"
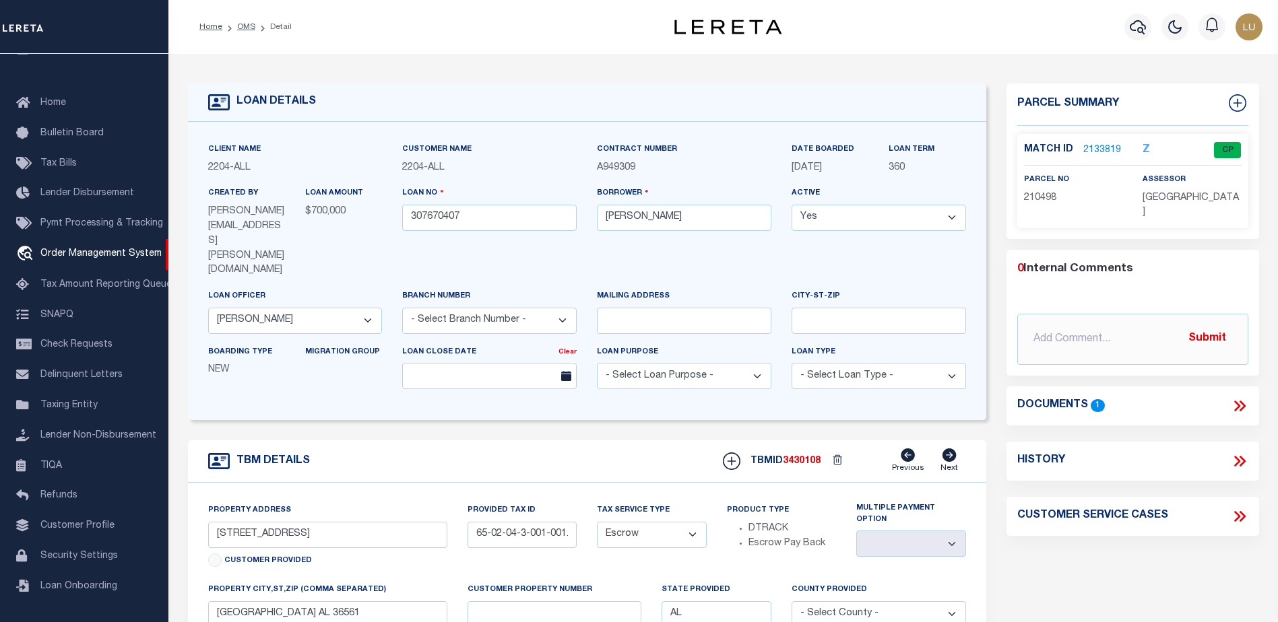
click at [1105, 143] on link "2133819" at bounding box center [1102, 150] width 38 height 14
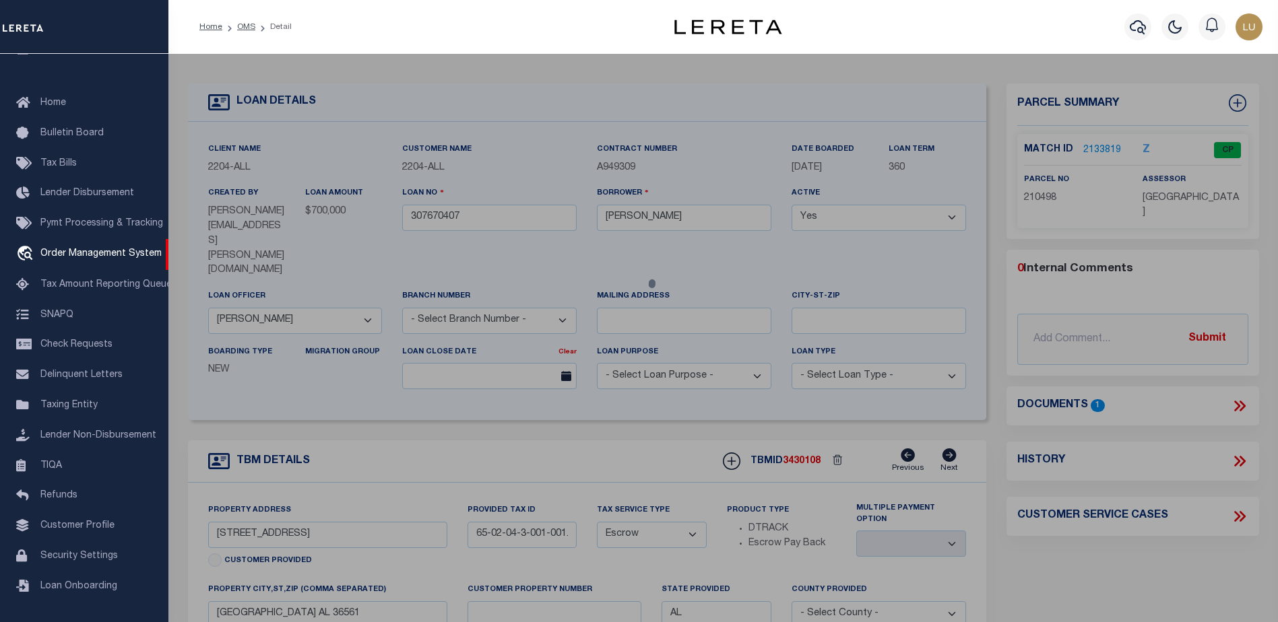
checkbox input "false"
select select "CP"
type input "[PERSON_NAME] ETAL [PERSON_NAME] L"
select select "AGW"
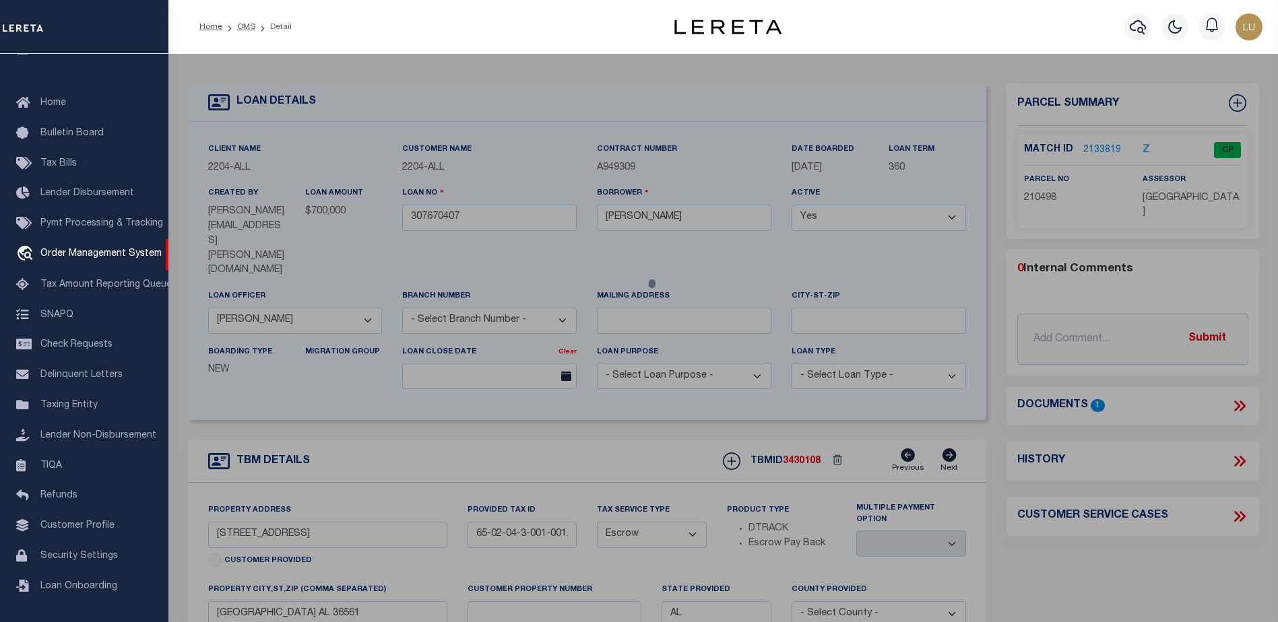
select select
type input "[STREET_ADDRESS]"
type input "[GEOGRAPHIC_DATA] AL 36561"
type textarea "36.5' X 149.3' IRR LOT 147 PHASE TWO [PERSON_NAME] COVE HARBOR SLIDE 1658-A & 1…"
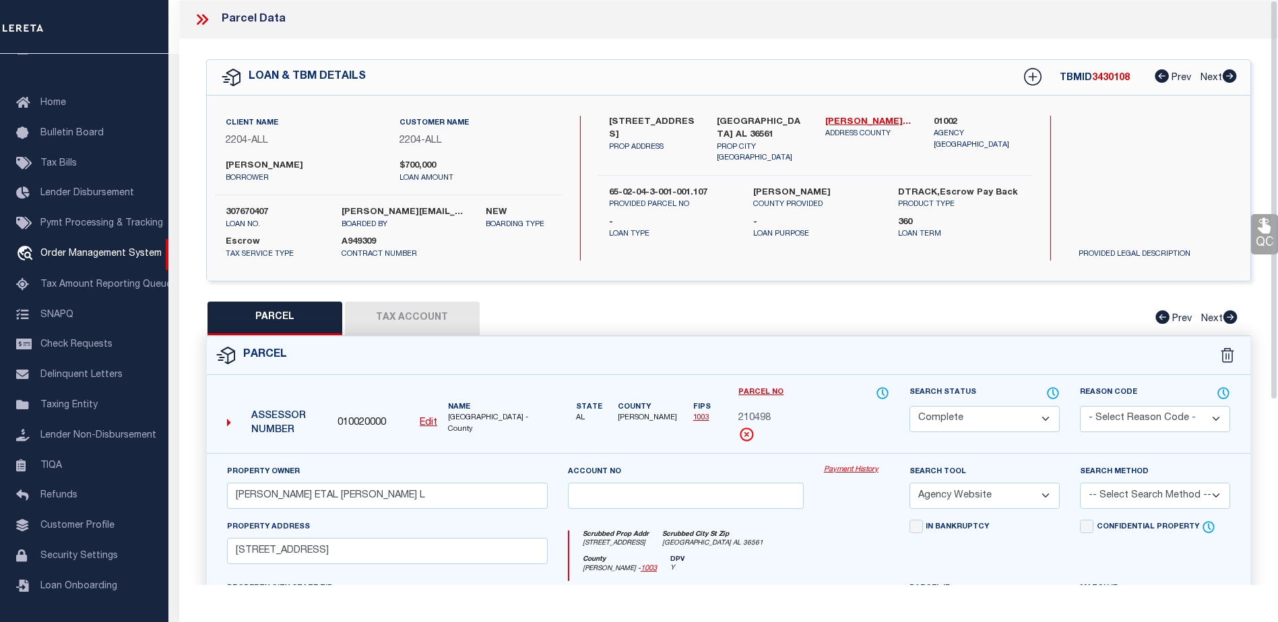
click at [435, 311] on button "Tax Account" at bounding box center [412, 319] width 135 height 34
select select "100"
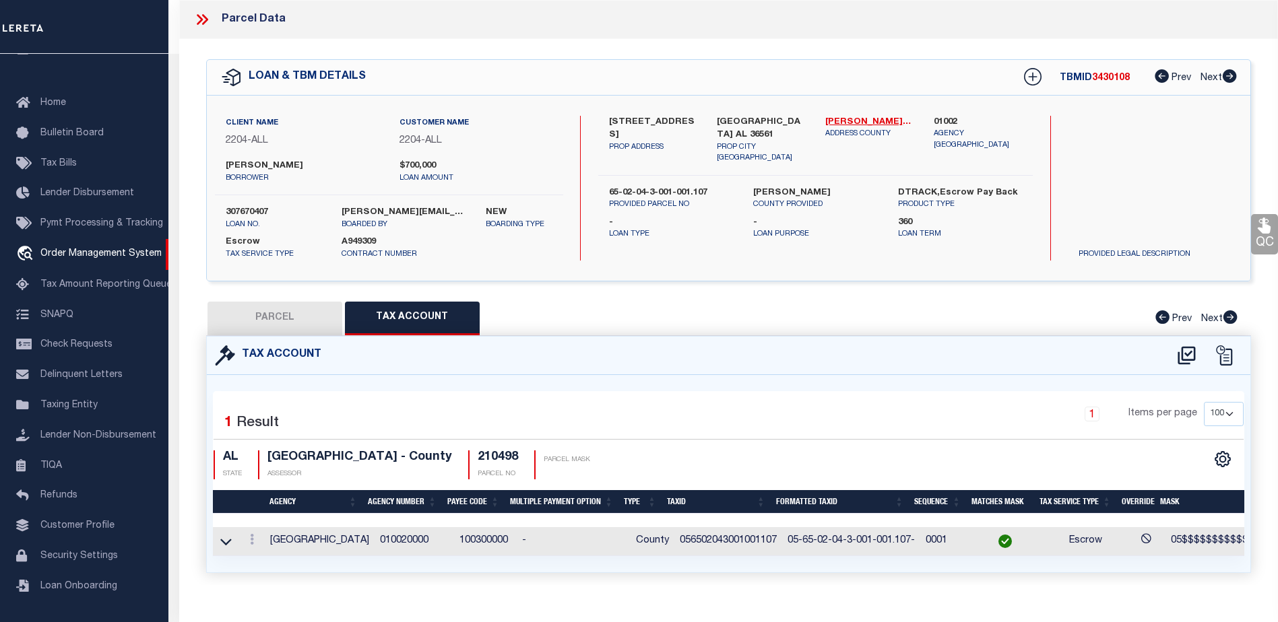
click at [472, 536] on td "100300000" at bounding box center [485, 541] width 63 height 29
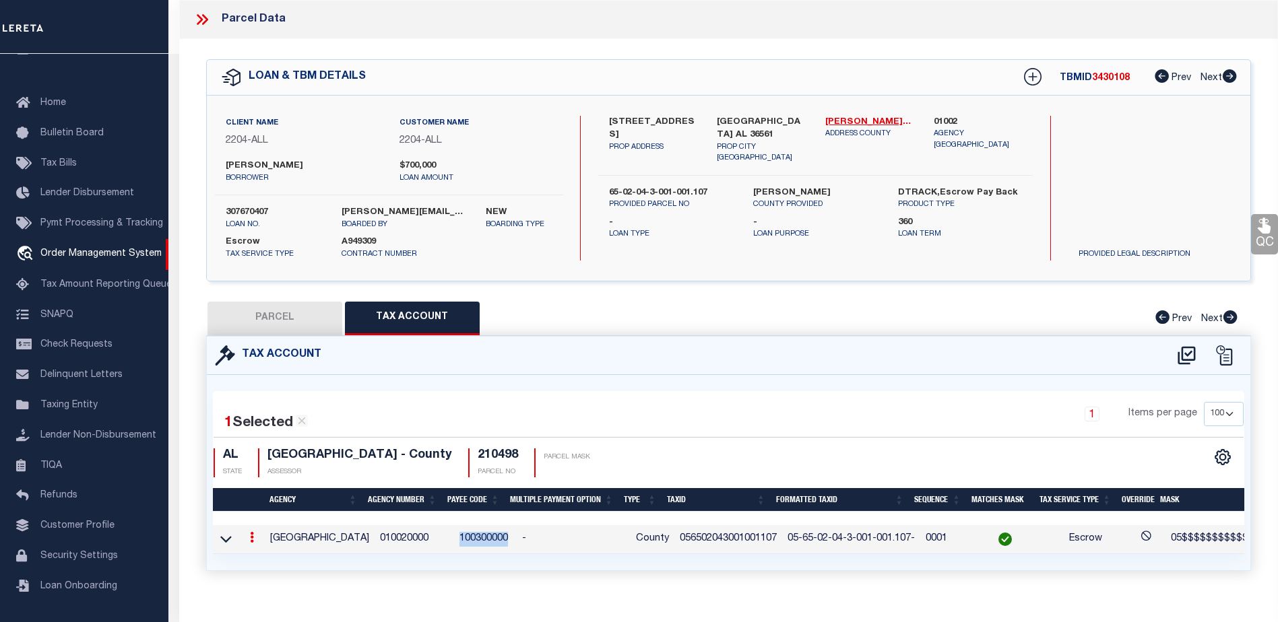
click at [472, 536] on td "100300000" at bounding box center [485, 539] width 63 height 29
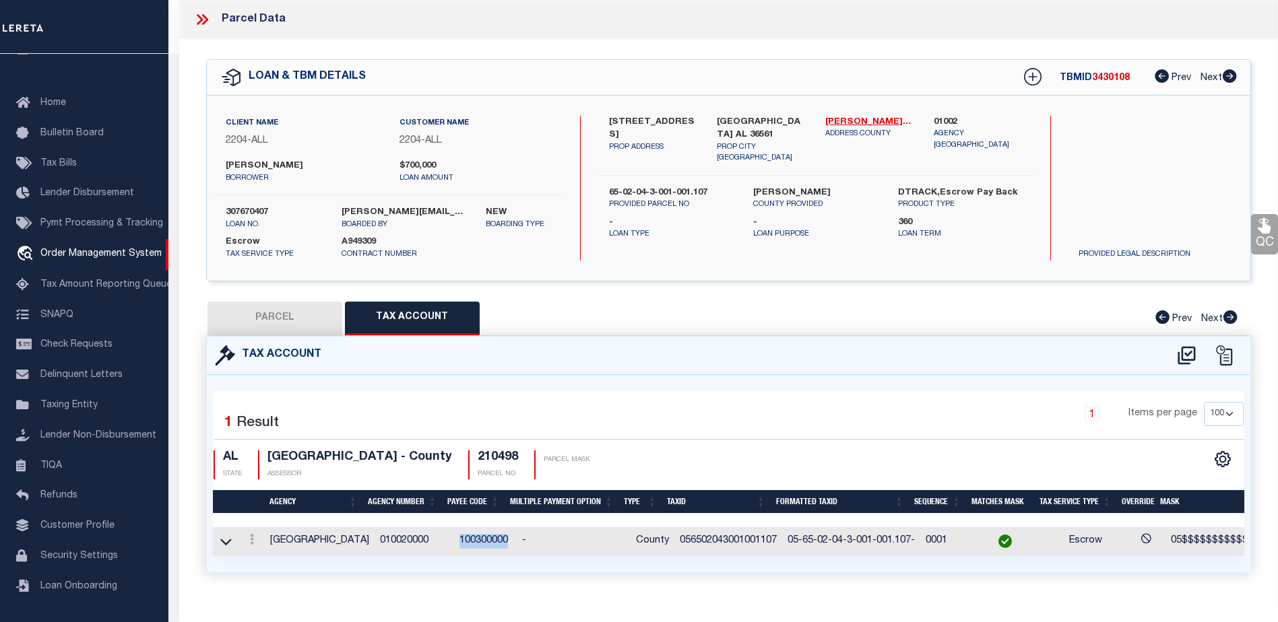
copy td "100300000"
